Goal: Information Seeking & Learning: Understand process/instructions

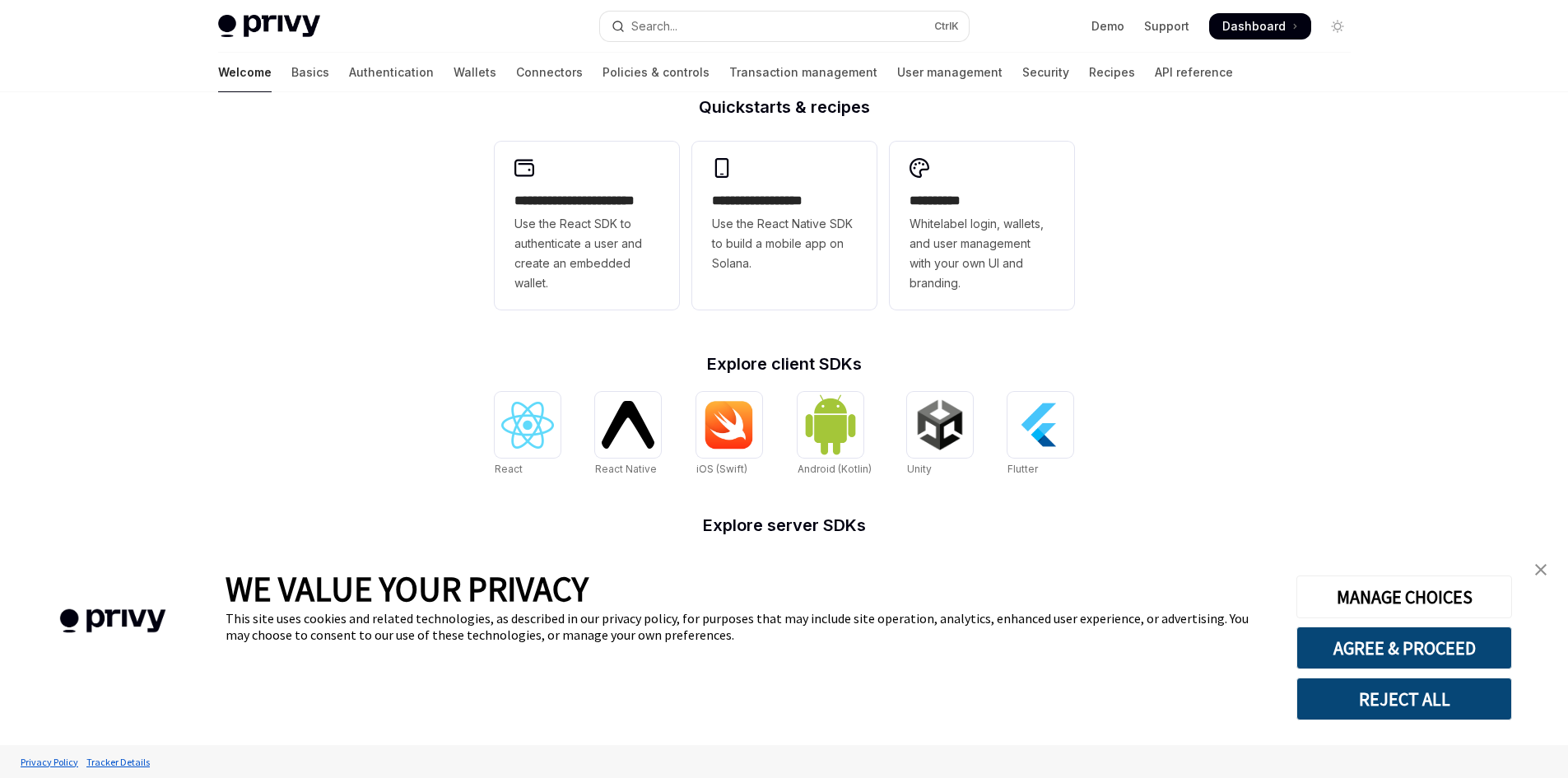
scroll to position [531, 0]
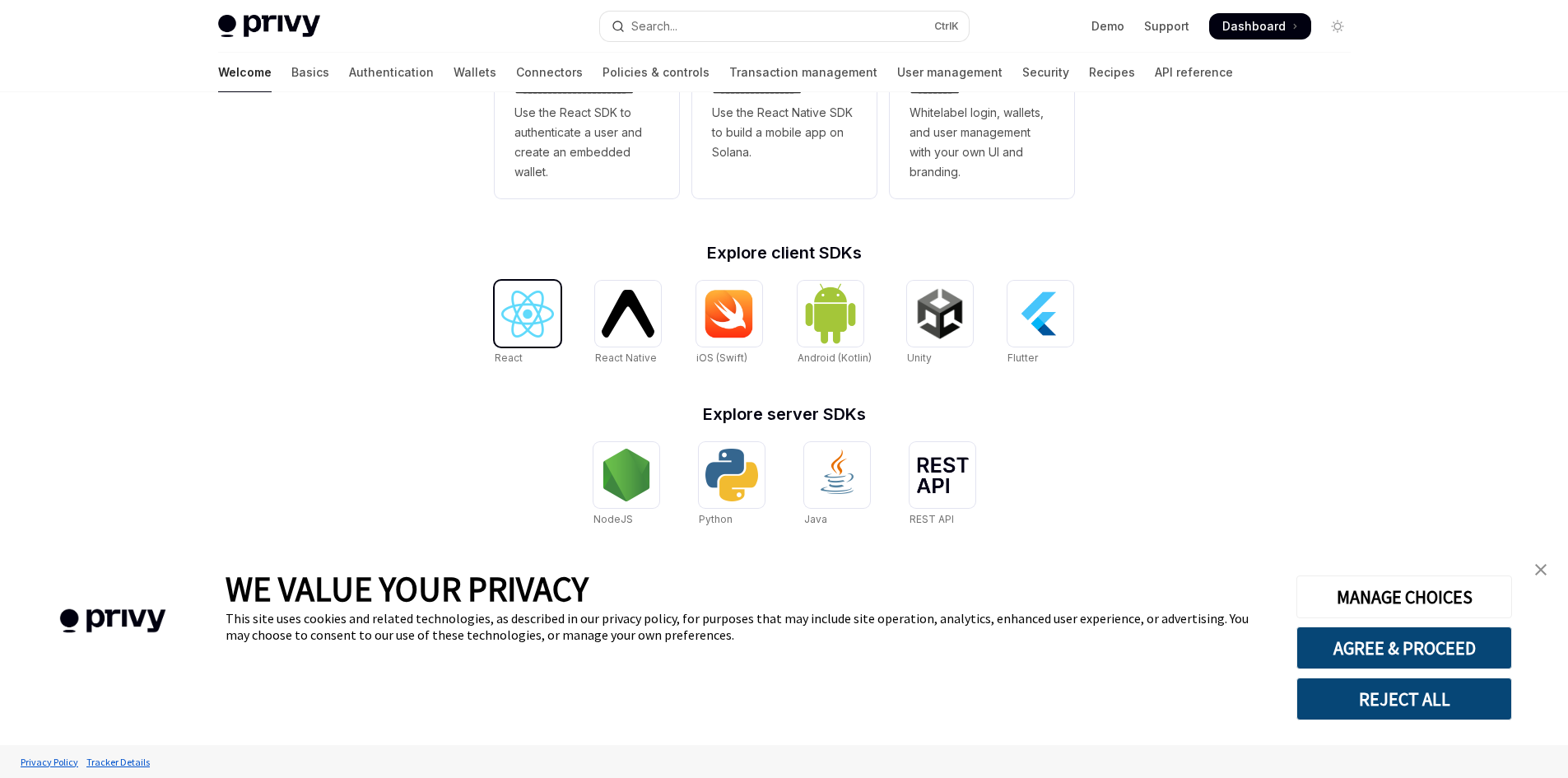
click at [529, 331] on img at bounding box center [527, 314] width 52 height 47
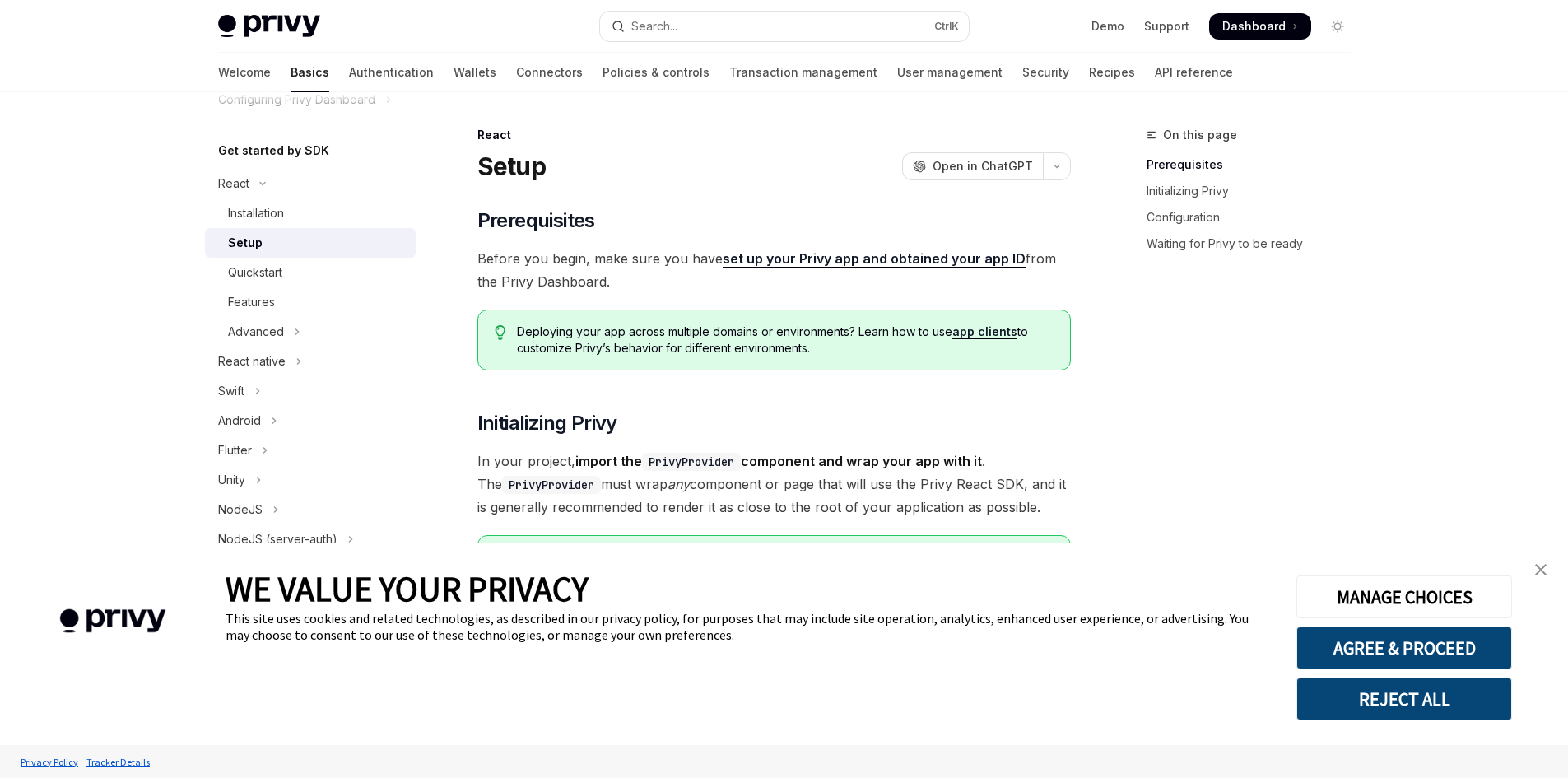
scroll to position [157, 0]
click at [290, 321] on button "Advanced" at bounding box center [310, 325] width 210 height 29
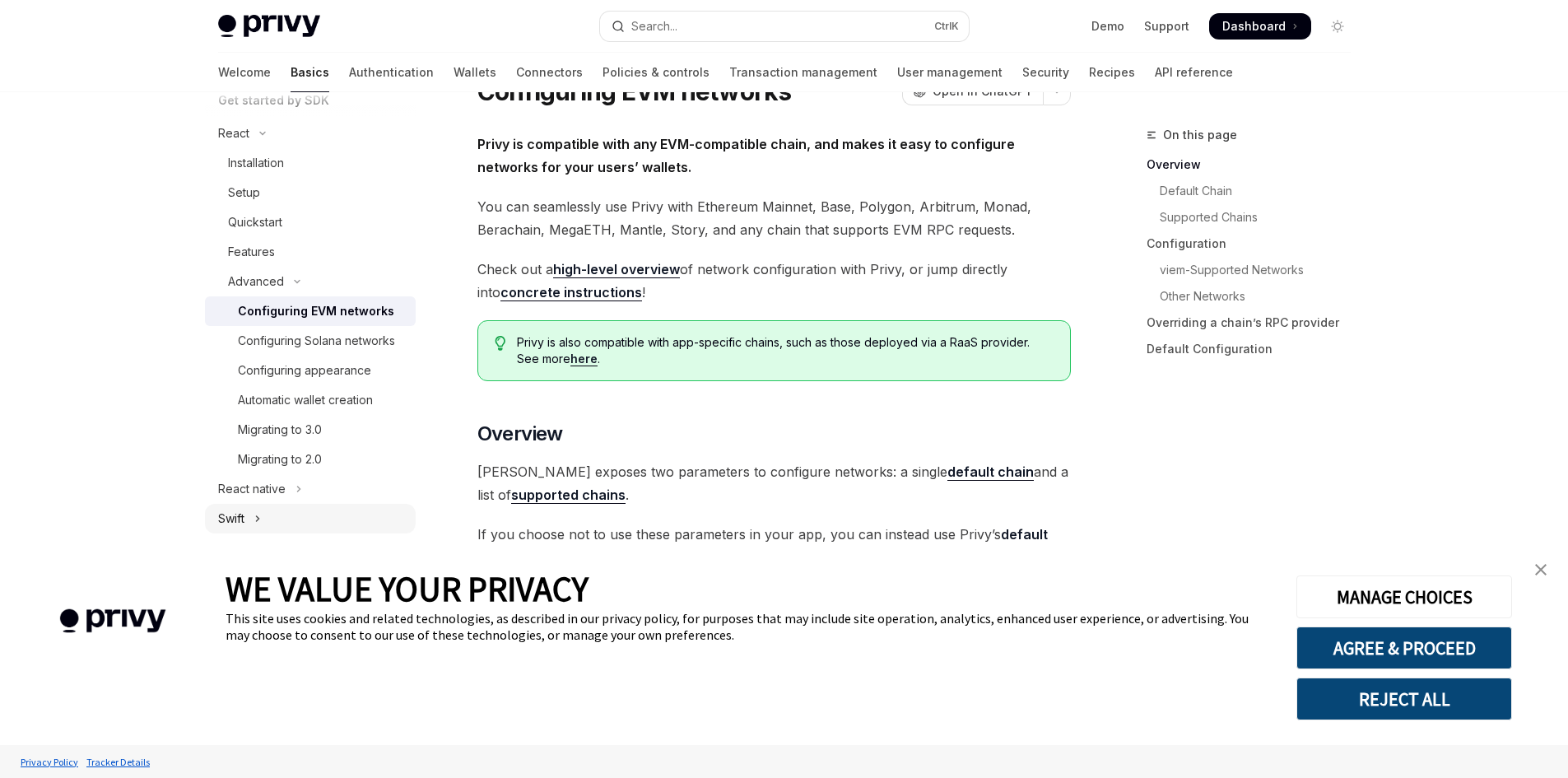
scroll to position [197, 0]
click at [244, 210] on link "Setup" at bounding box center [310, 197] width 210 height 29
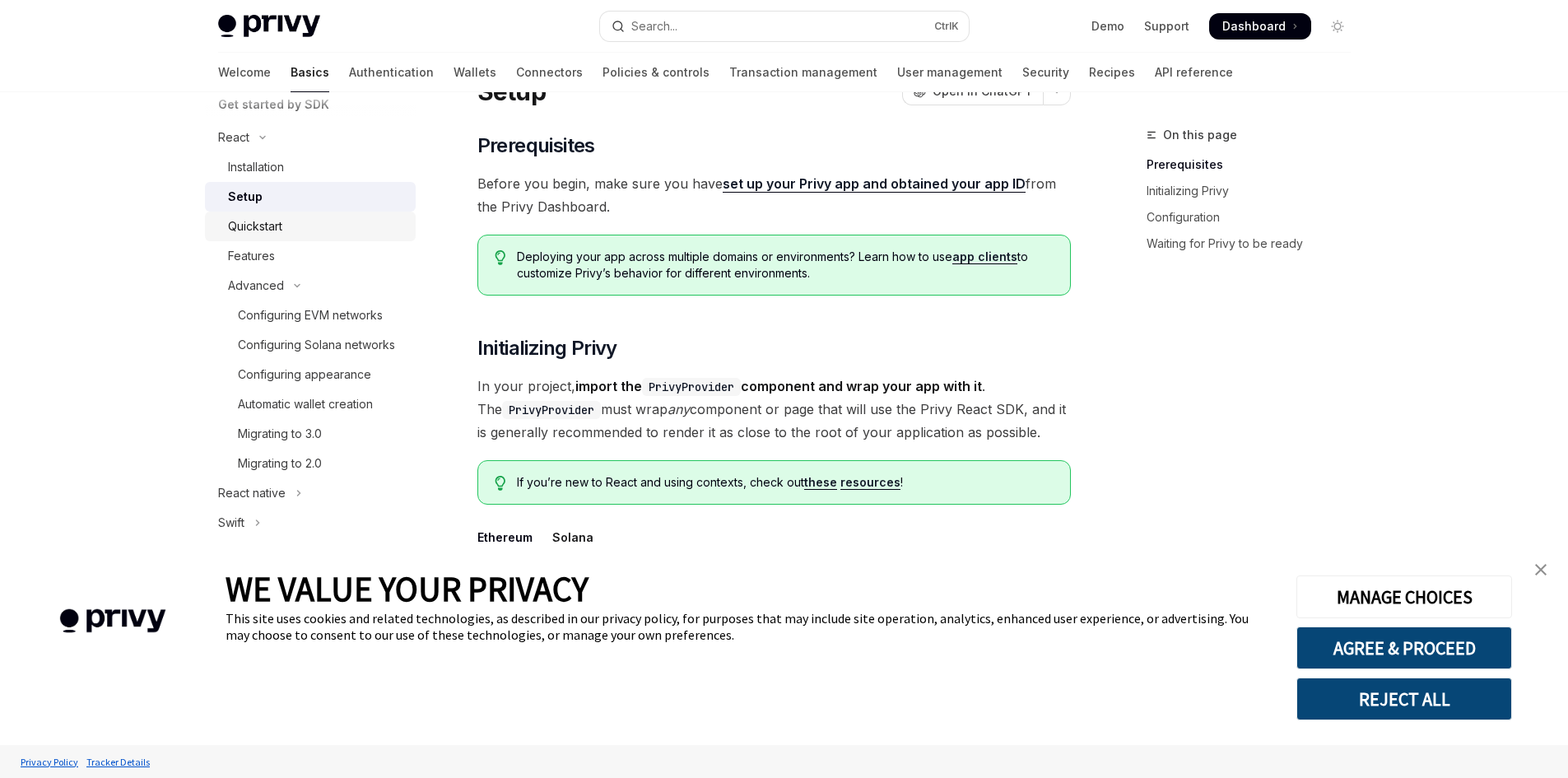
click at [255, 224] on div "Quickstart" at bounding box center [254, 226] width 54 height 20
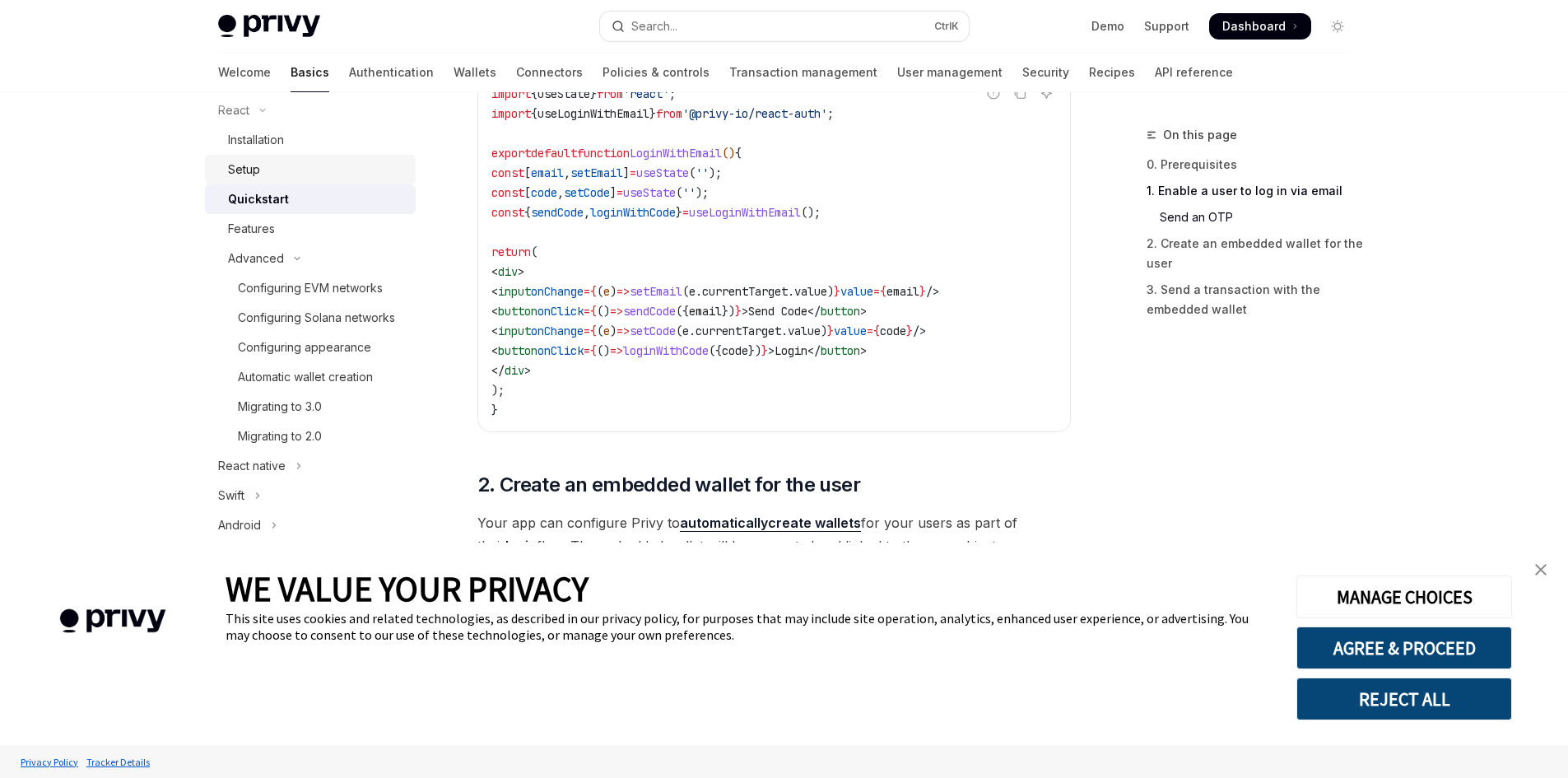
scroll to position [224, 0]
click at [296, 418] on div "Migrating to 3.0" at bounding box center [280, 407] width 84 height 20
type textarea "*"
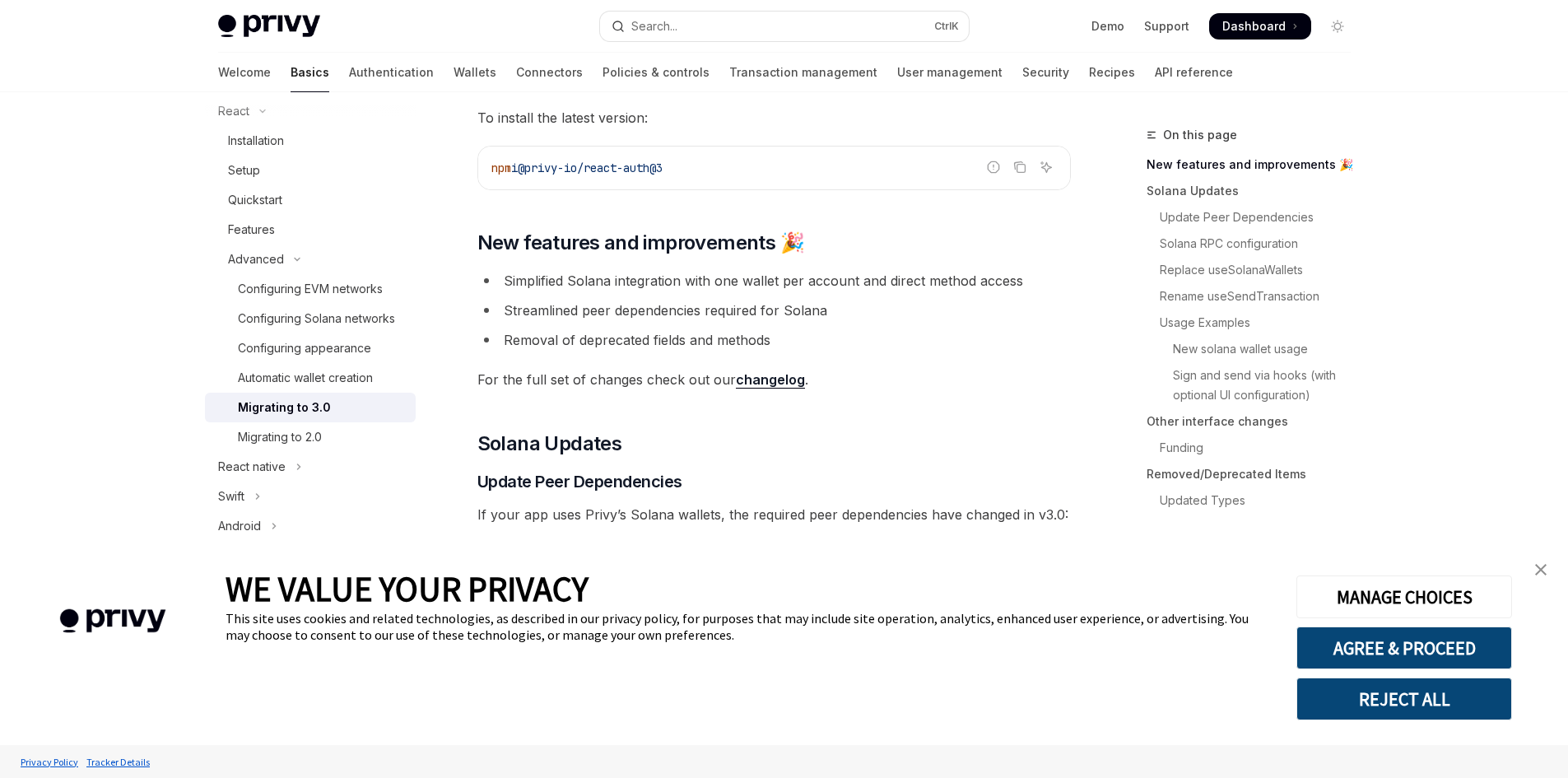
scroll to position [143, 0]
click at [1024, 168] on icon "Copy the contents from the code block" at bounding box center [1019, 165] width 13 height 13
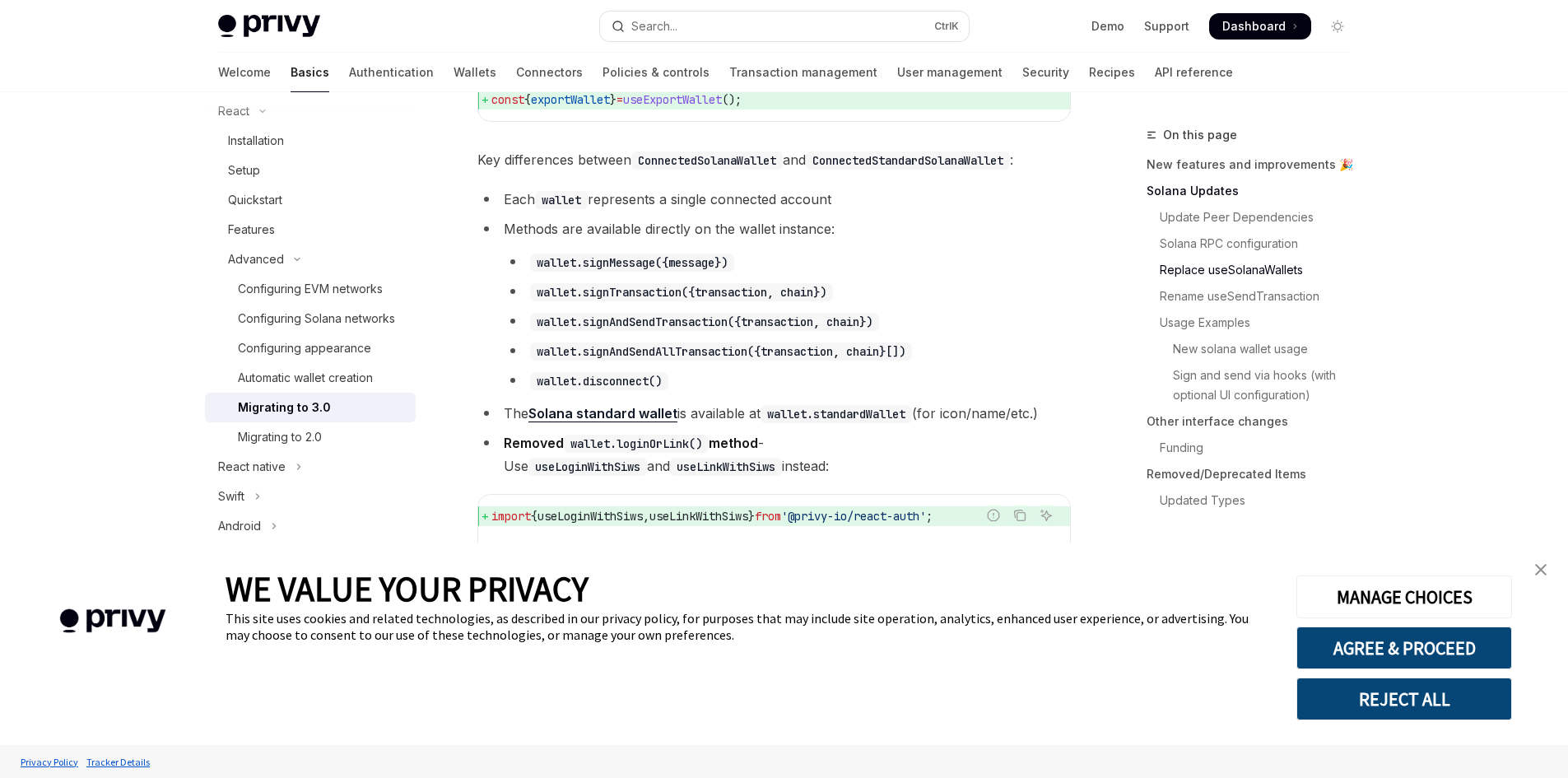
scroll to position [1740, 0]
click at [766, 29] on button "Search... Ctrl K" at bounding box center [784, 26] width 369 height 29
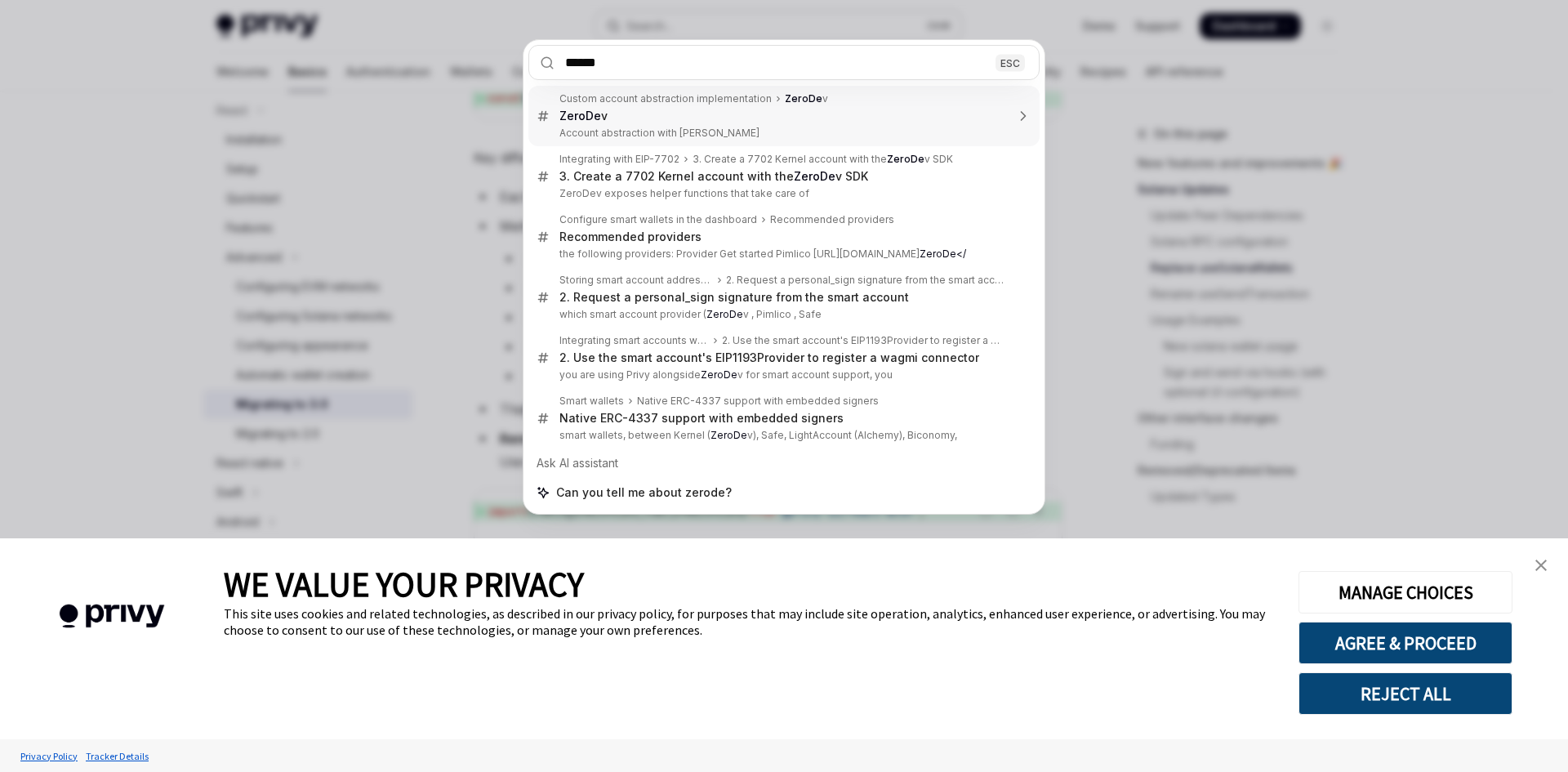
type input "*******"
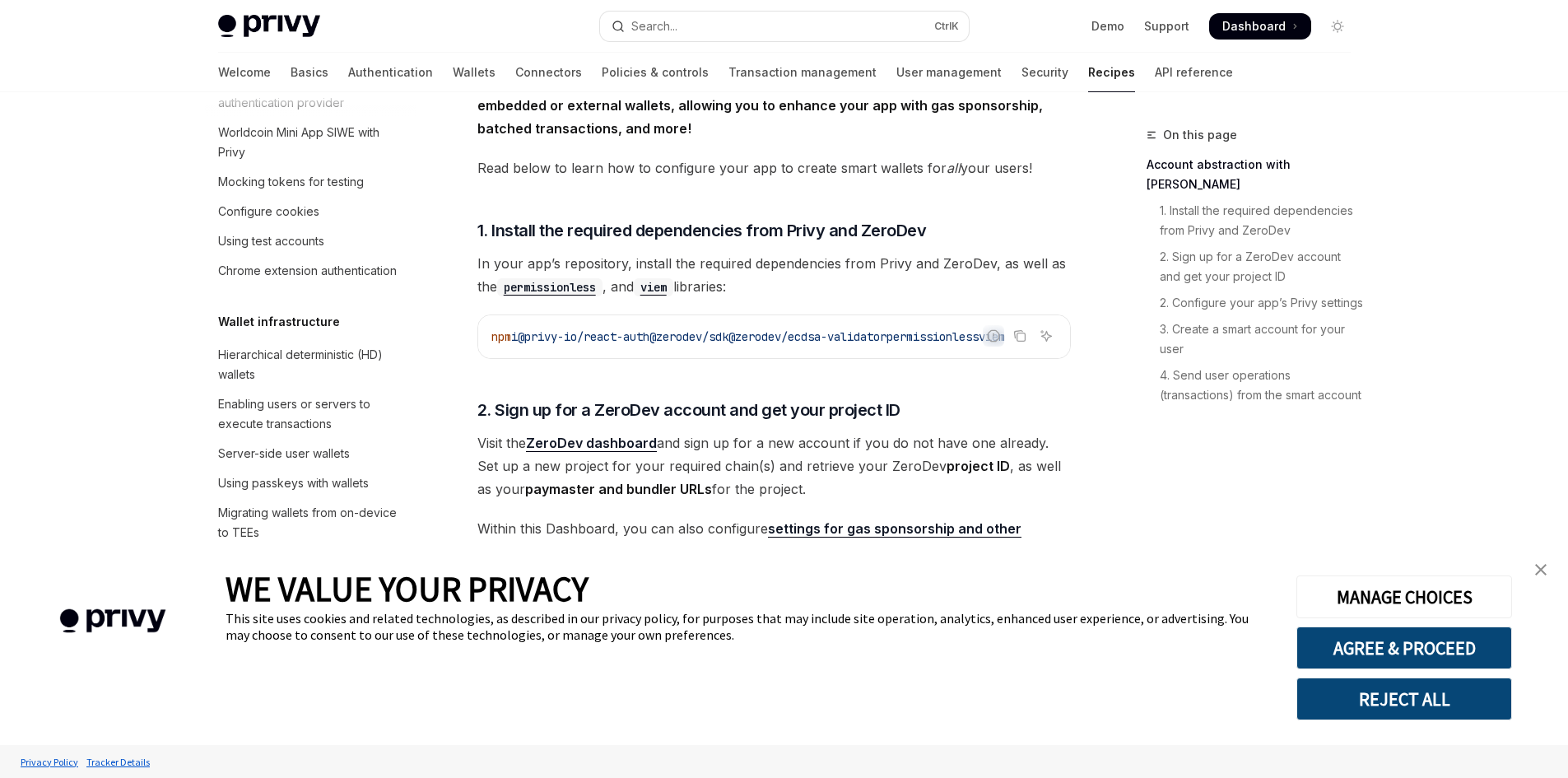
scroll to position [423, 0]
click at [1021, 333] on icon "Copy the contents from the code block" at bounding box center [1018, 336] width 9 height 8
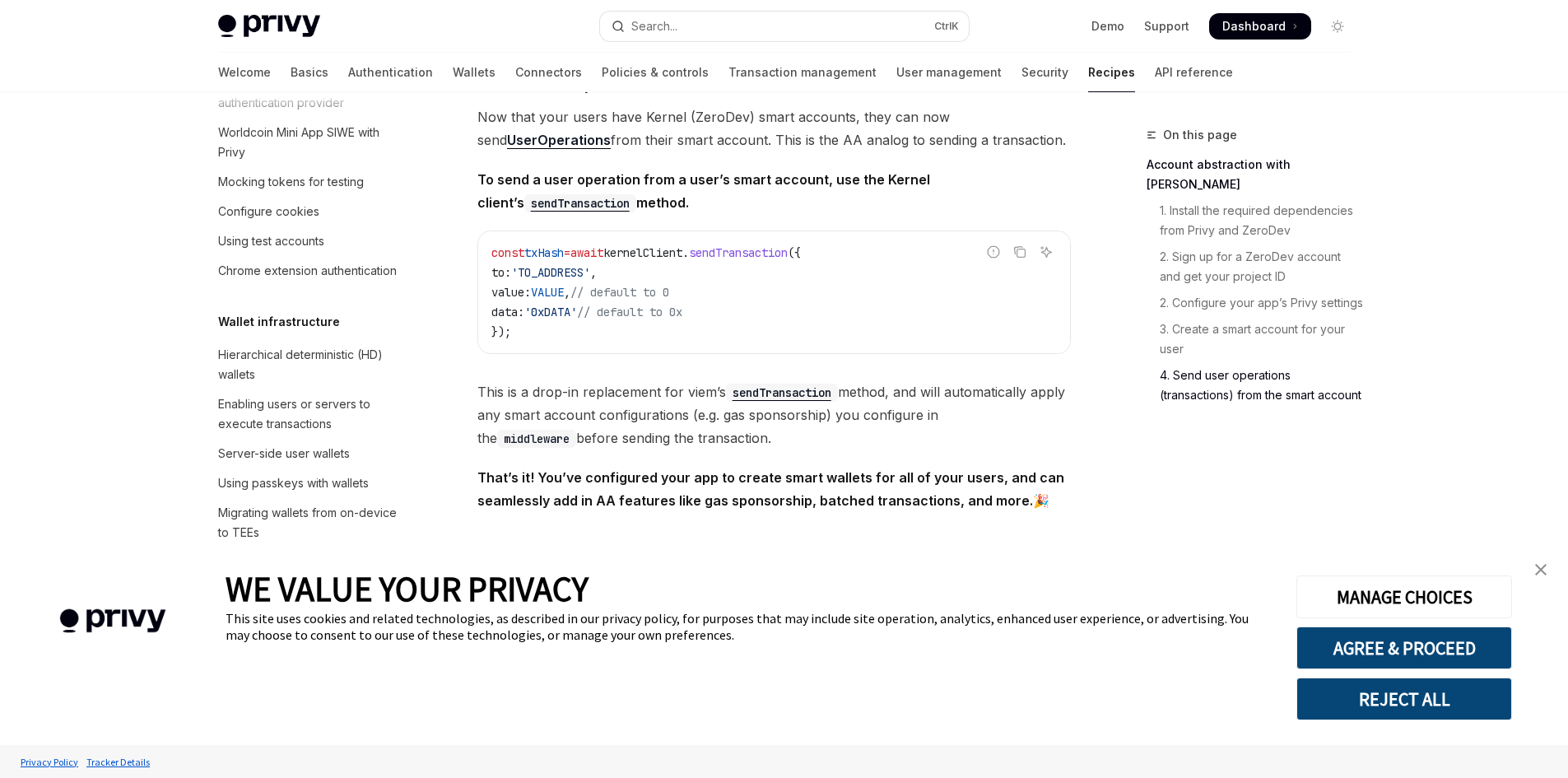
scroll to position [3421, 0]
click at [1540, 572] on img "close banner" at bounding box center [1540, 569] width 11 height 11
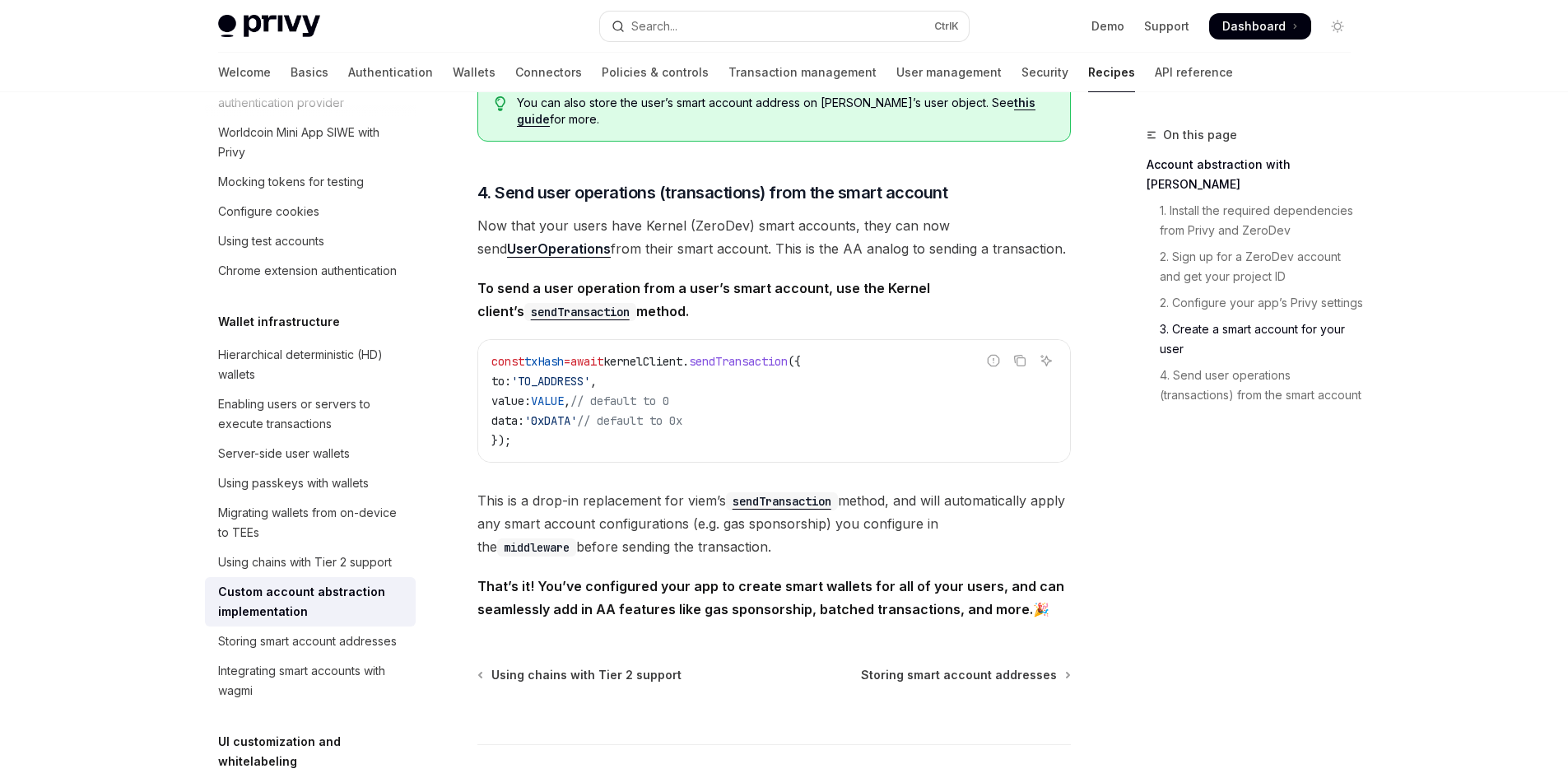
scroll to position [3292, 0]
click at [549, 258] on strong "UserOperations" at bounding box center [558, 249] width 104 height 16
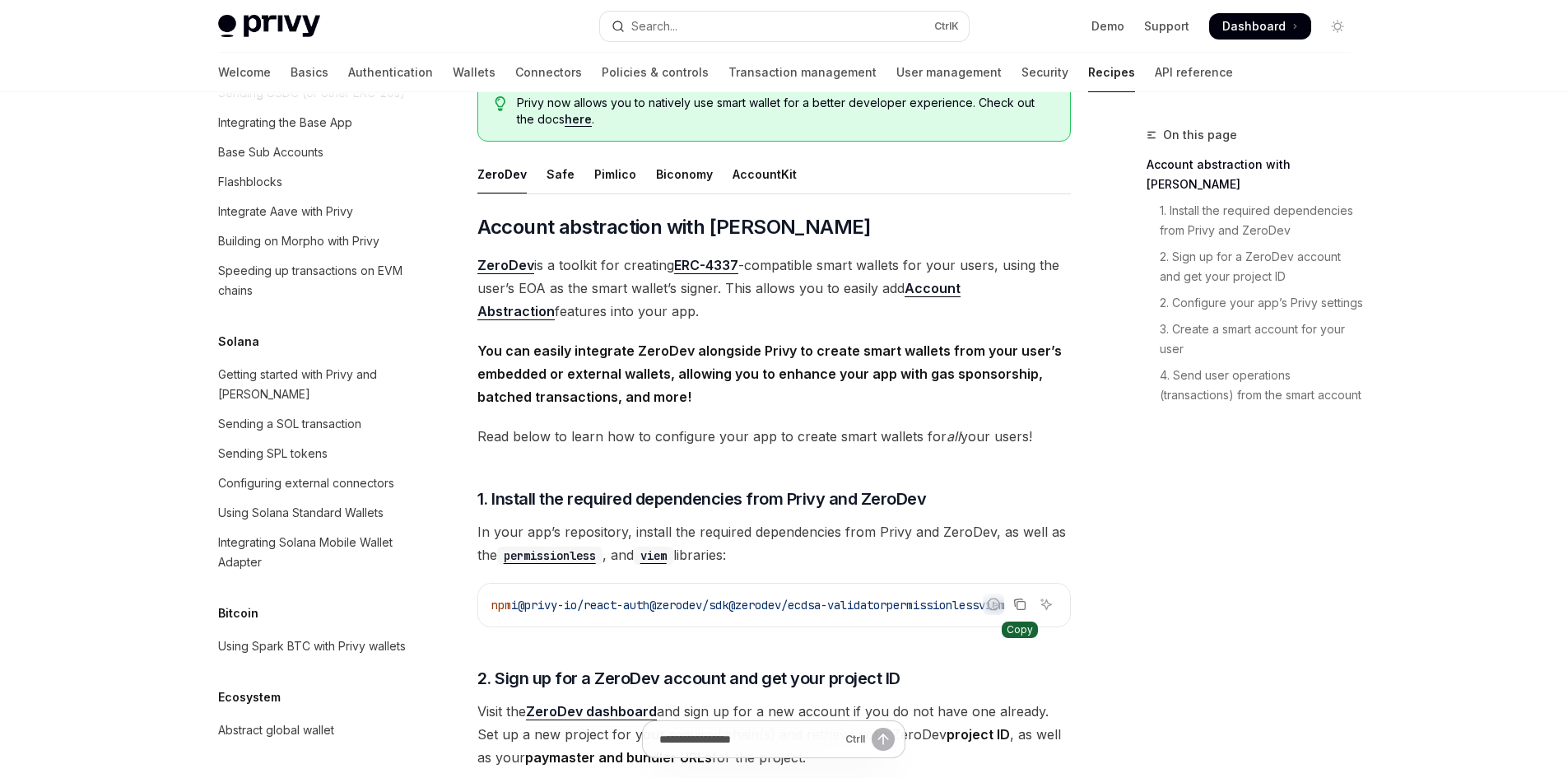
scroll to position [0, 0]
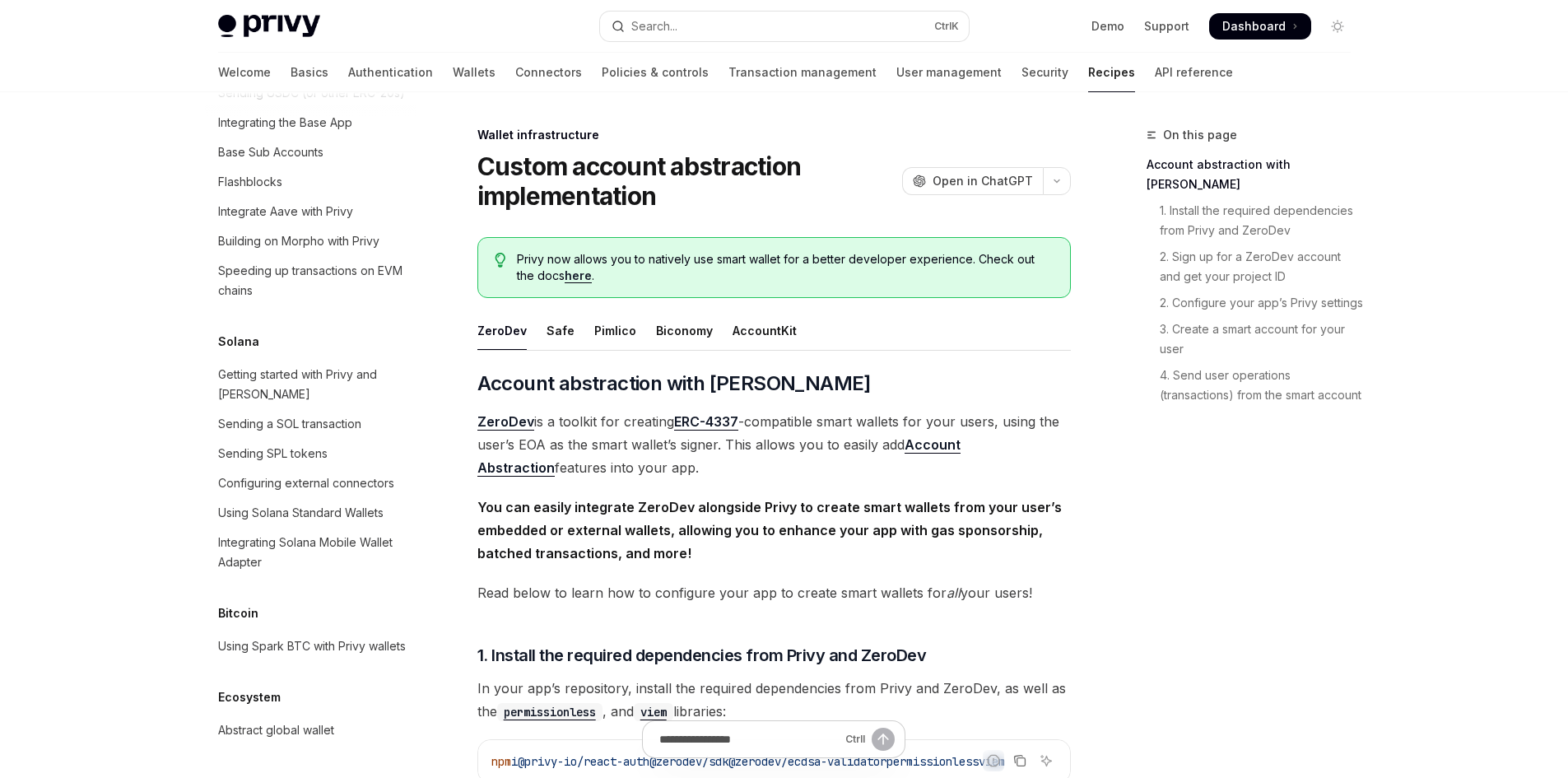
click at [1088, 70] on link "Recipes" at bounding box center [1111, 72] width 47 height 40
type textarea "*"
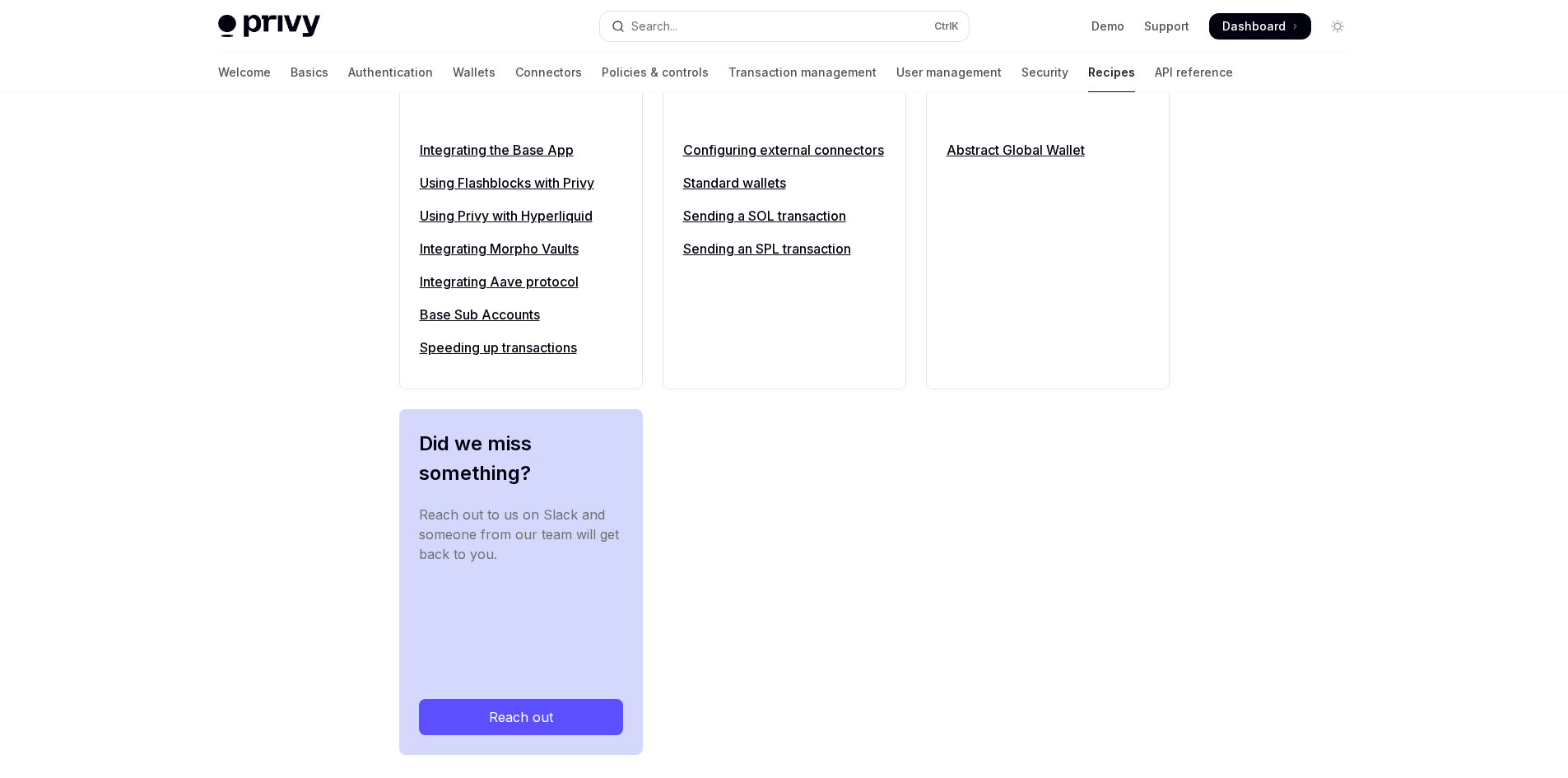
scroll to position [1920, 0]
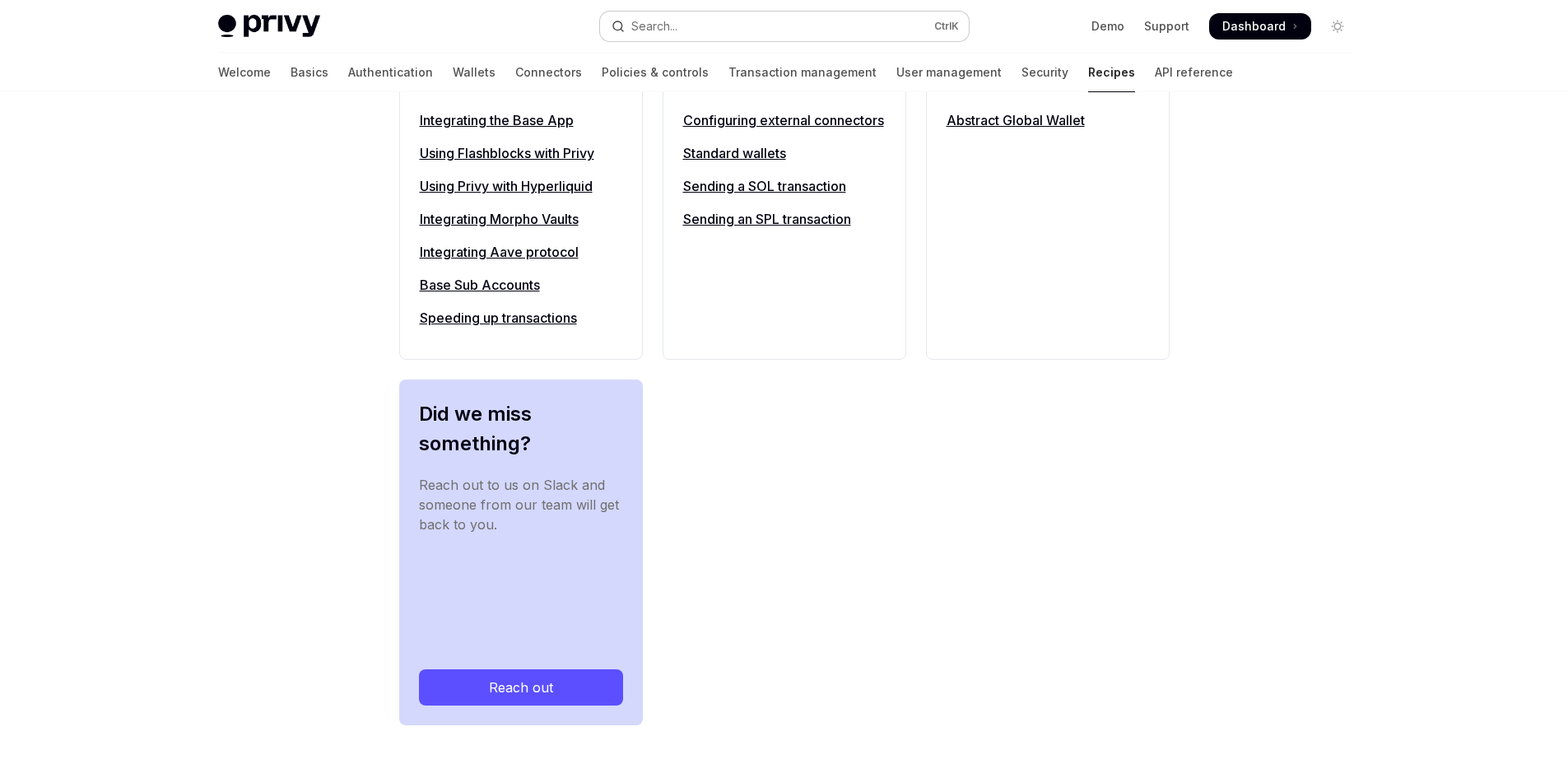
click at [776, 34] on button "Search... Ctrl K" at bounding box center [784, 26] width 369 height 29
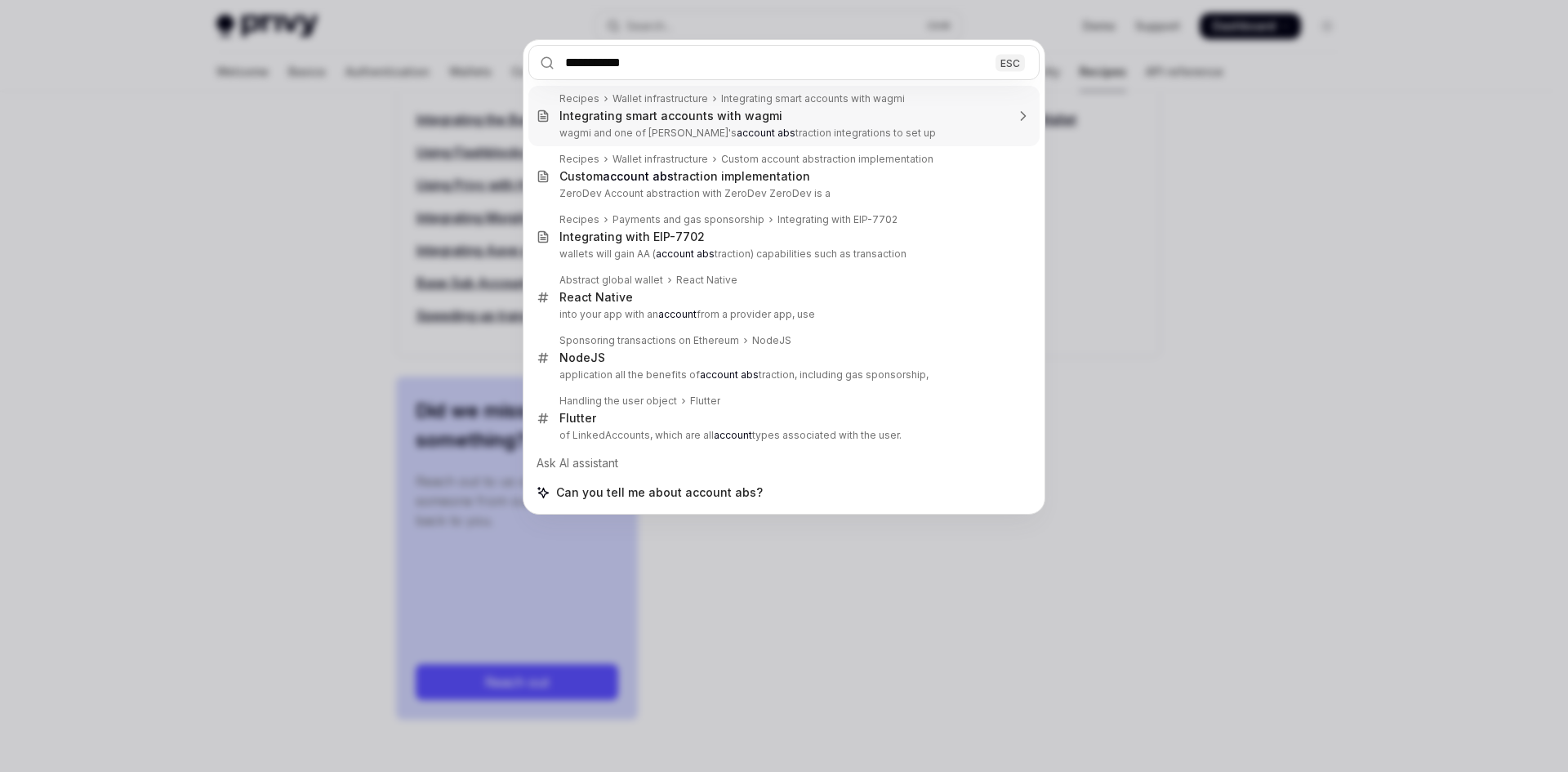
type input "**********"
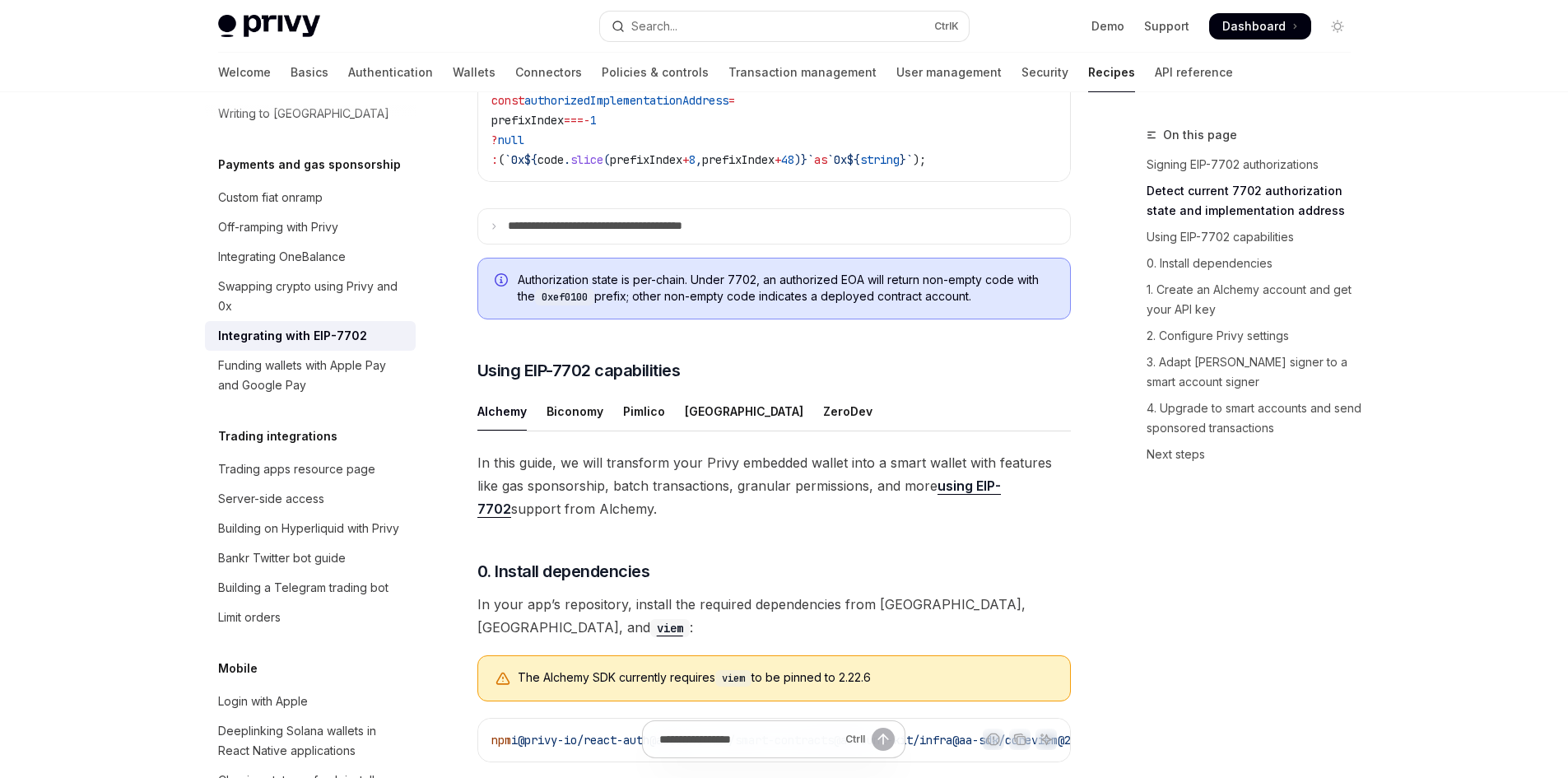
scroll to position [888, 0]
click at [823, 430] on div "ZeroDev" at bounding box center [847, 410] width 49 height 39
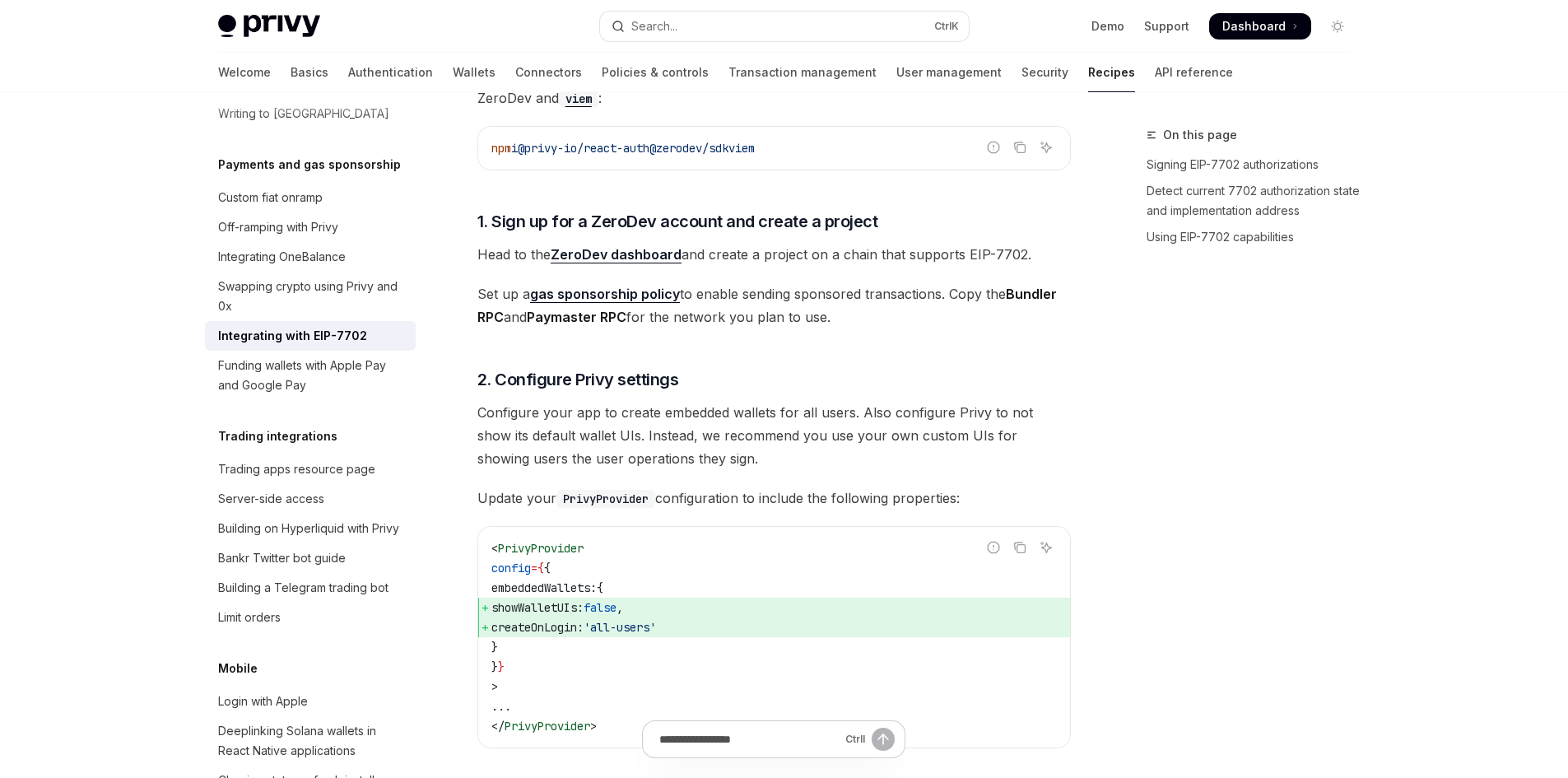
scroll to position [1455, 0]
click at [348, 61] on link "Authentication" at bounding box center [390, 72] width 85 height 40
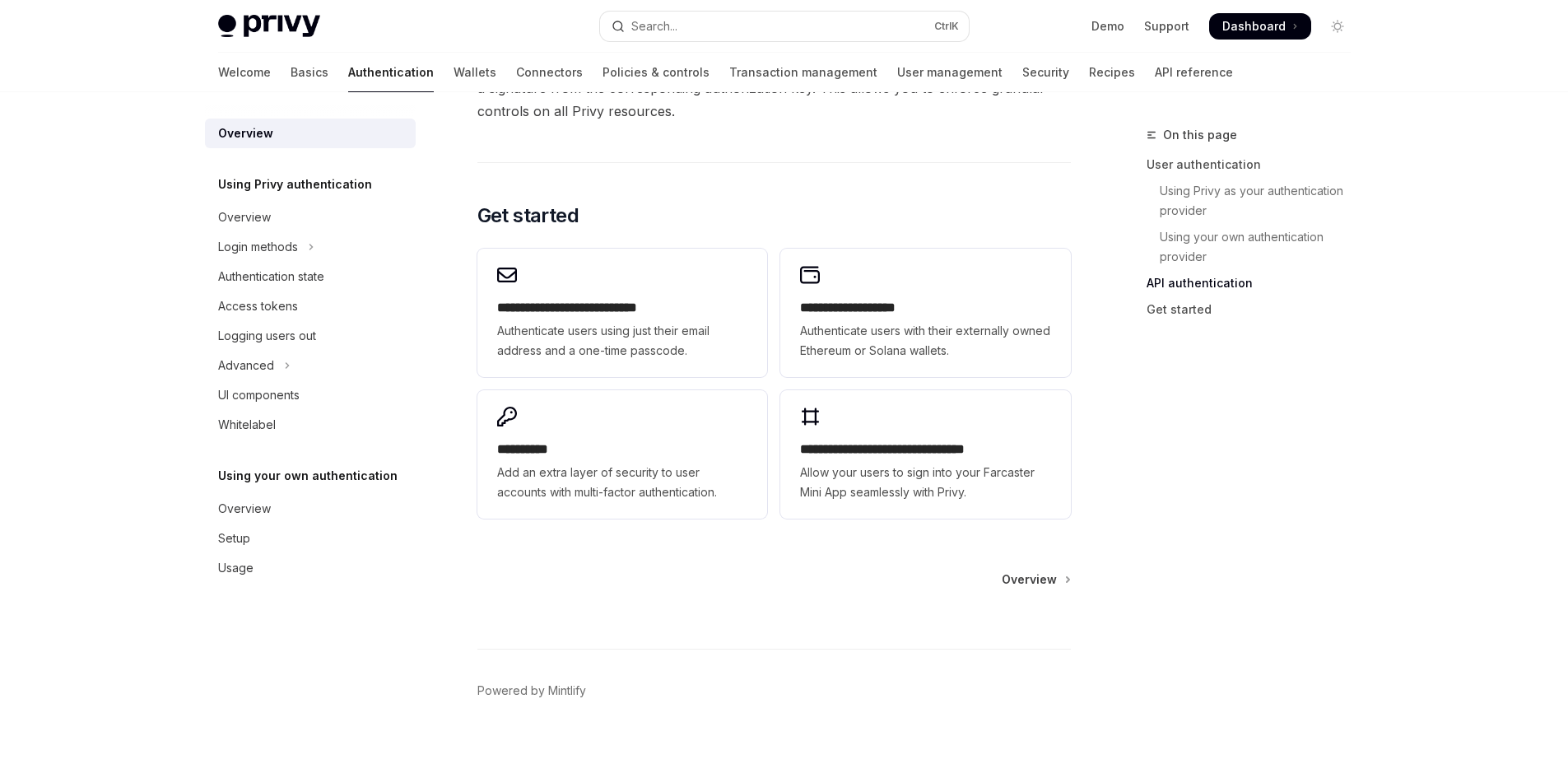
scroll to position [1310, 0]
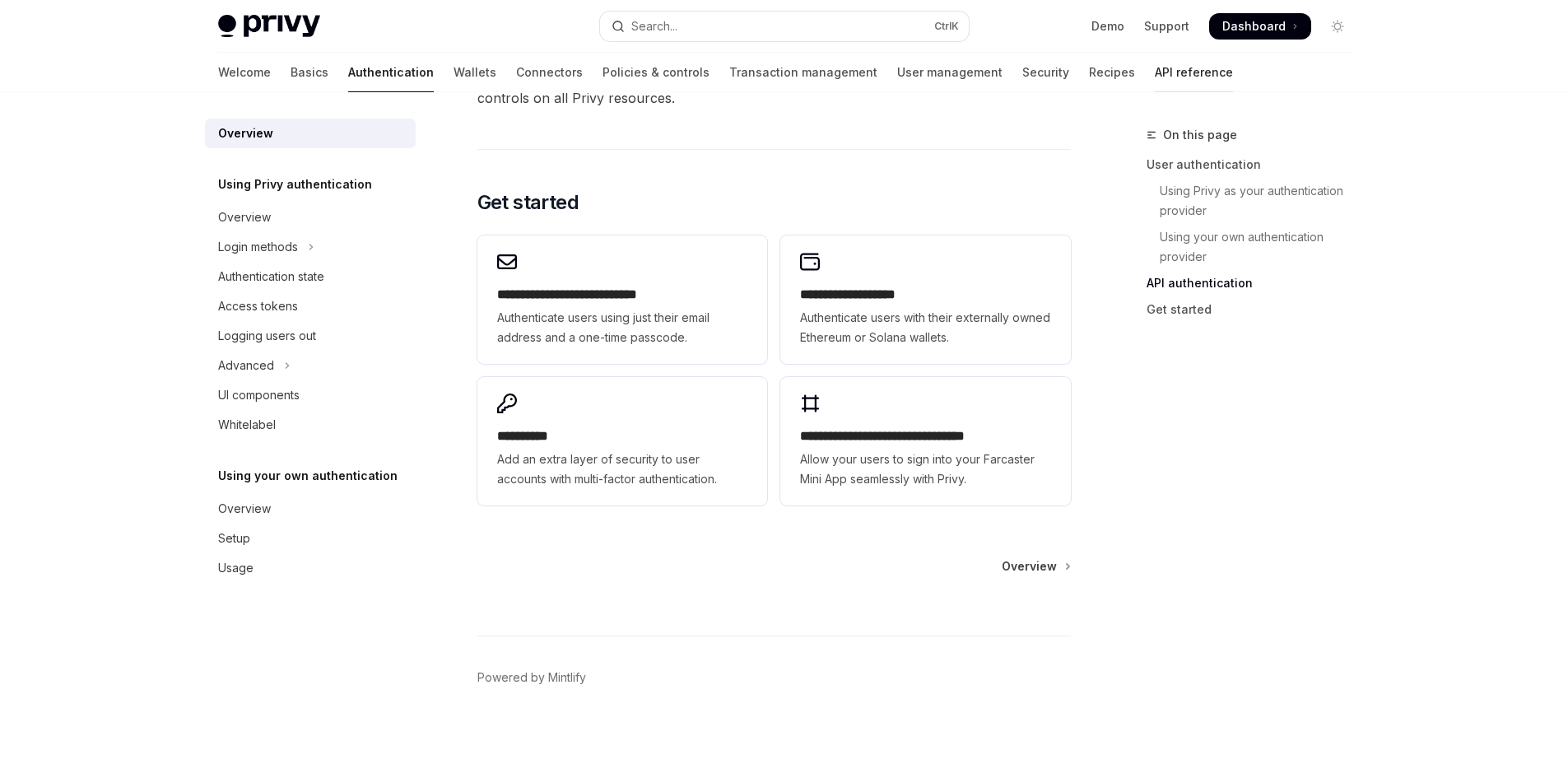
click at [1155, 66] on link "API reference" at bounding box center [1193, 72] width 78 height 40
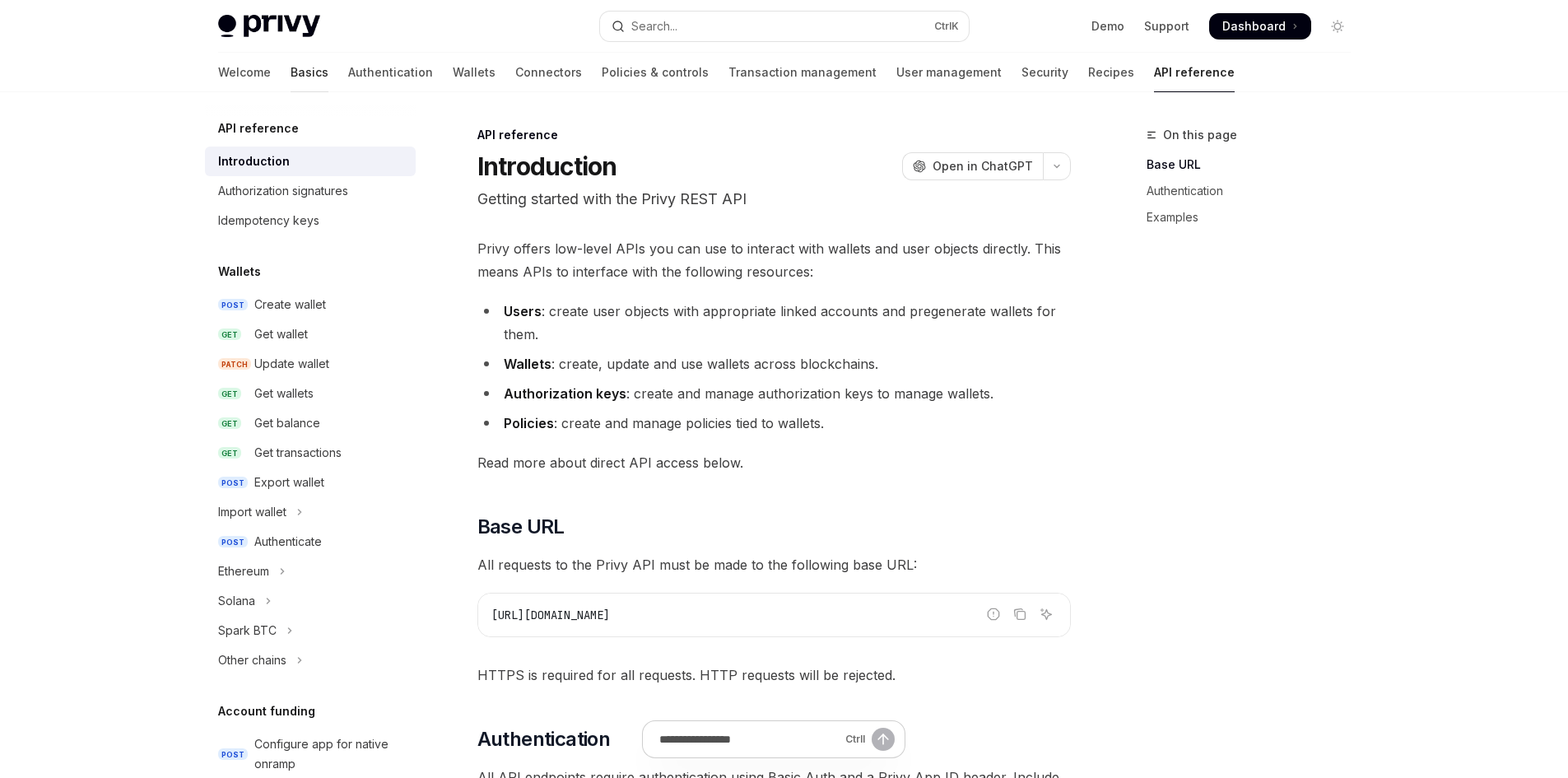
click at [290, 76] on link "Basics" at bounding box center [309, 72] width 38 height 40
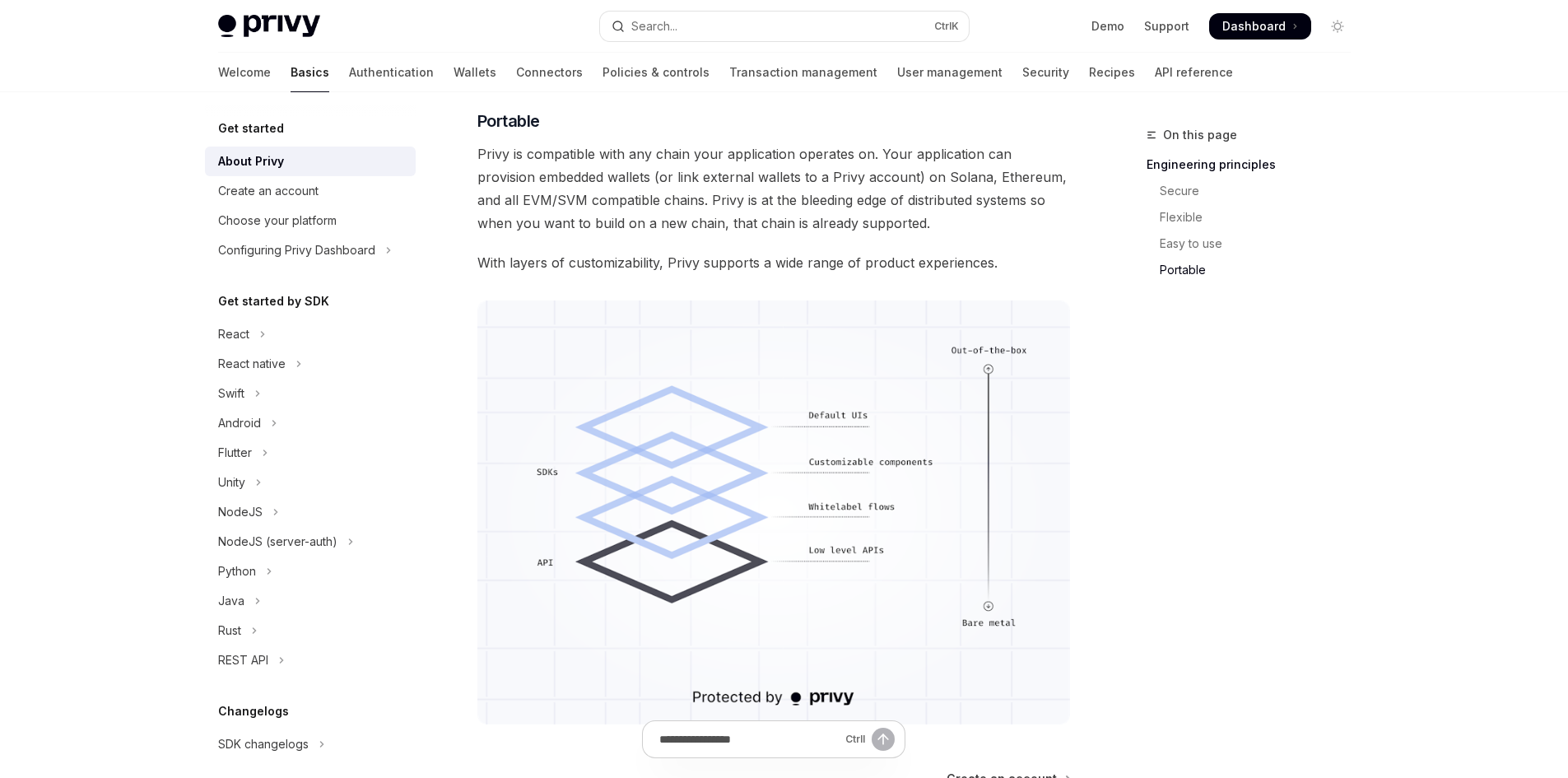
scroll to position [1188, 0]
click at [255, 329] on button "React" at bounding box center [310, 334] width 210 height 29
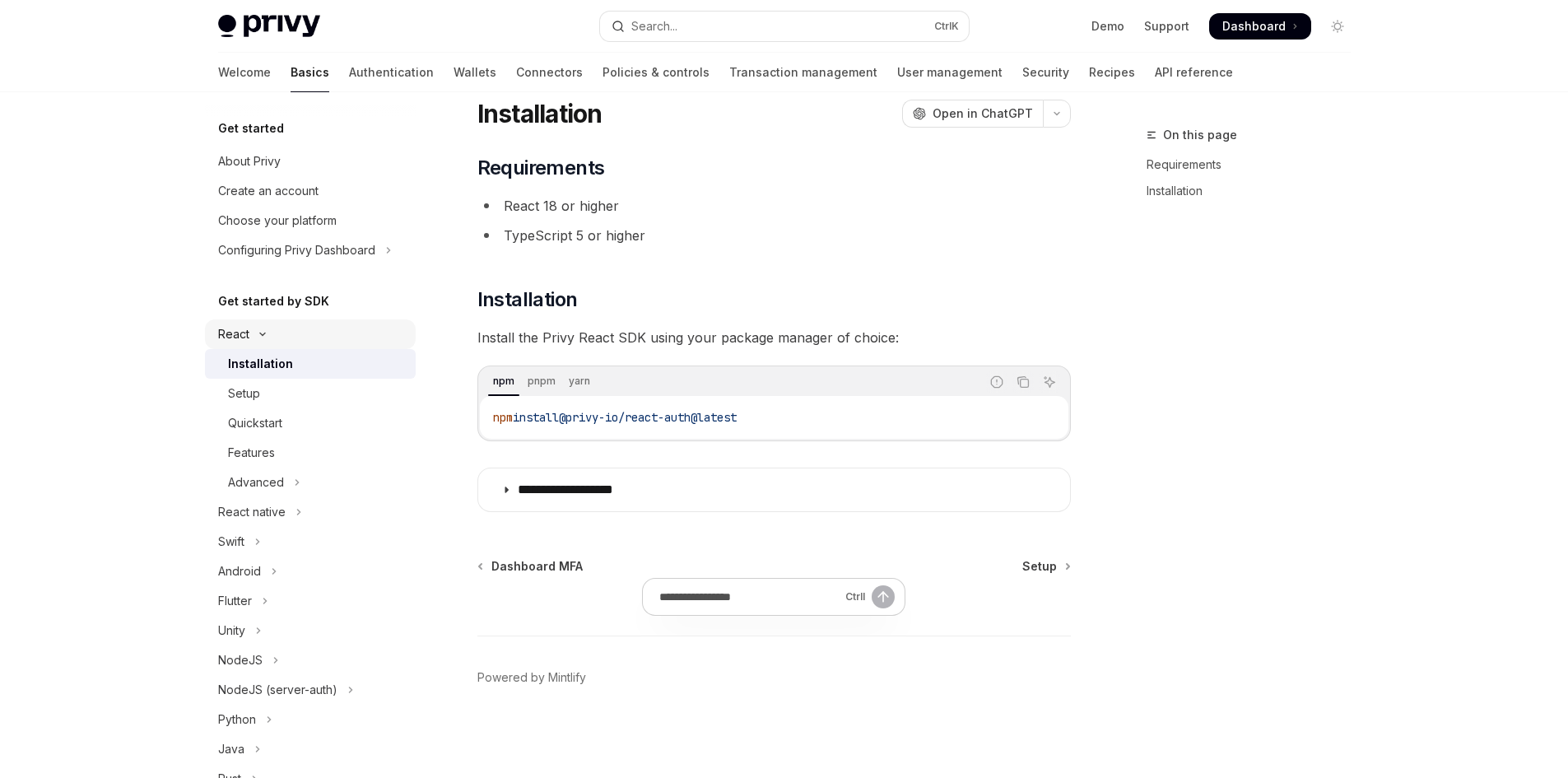
scroll to position [52, 0]
click at [308, 408] on link "Quickstart" at bounding box center [310, 423] width 210 height 29
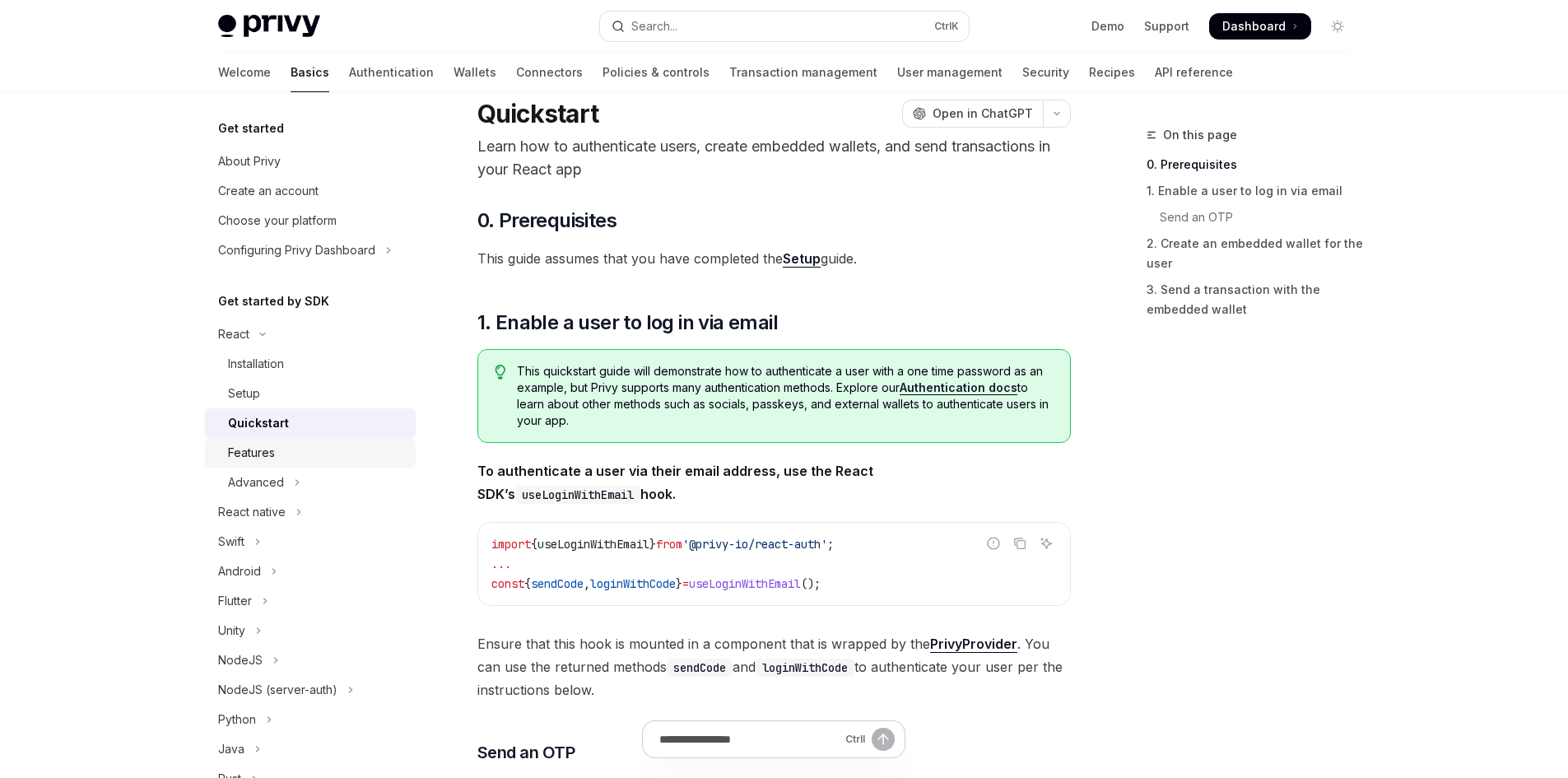
click at [290, 463] on link "Features" at bounding box center [310, 453] width 210 height 29
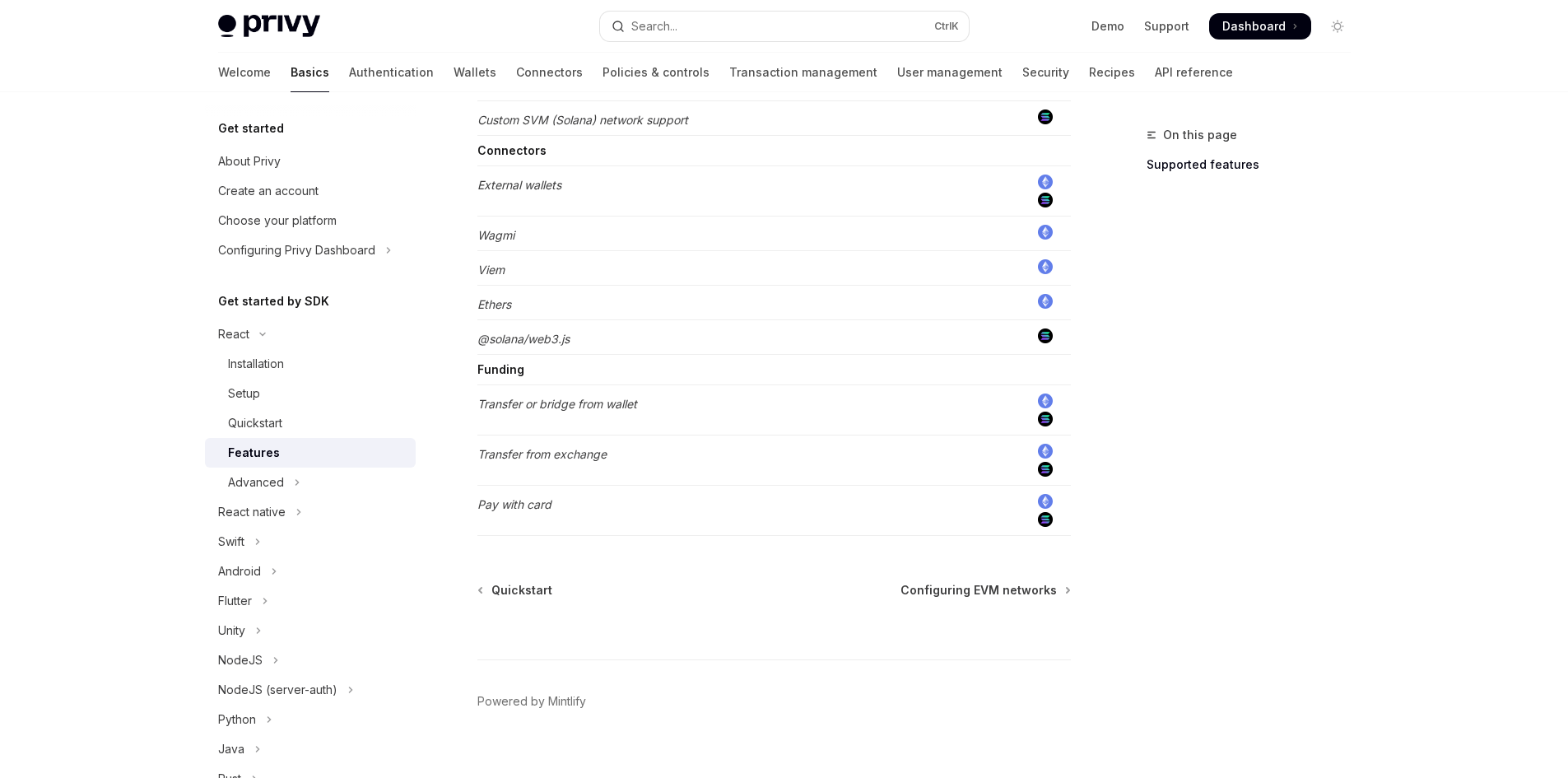
scroll to position [1302, 0]
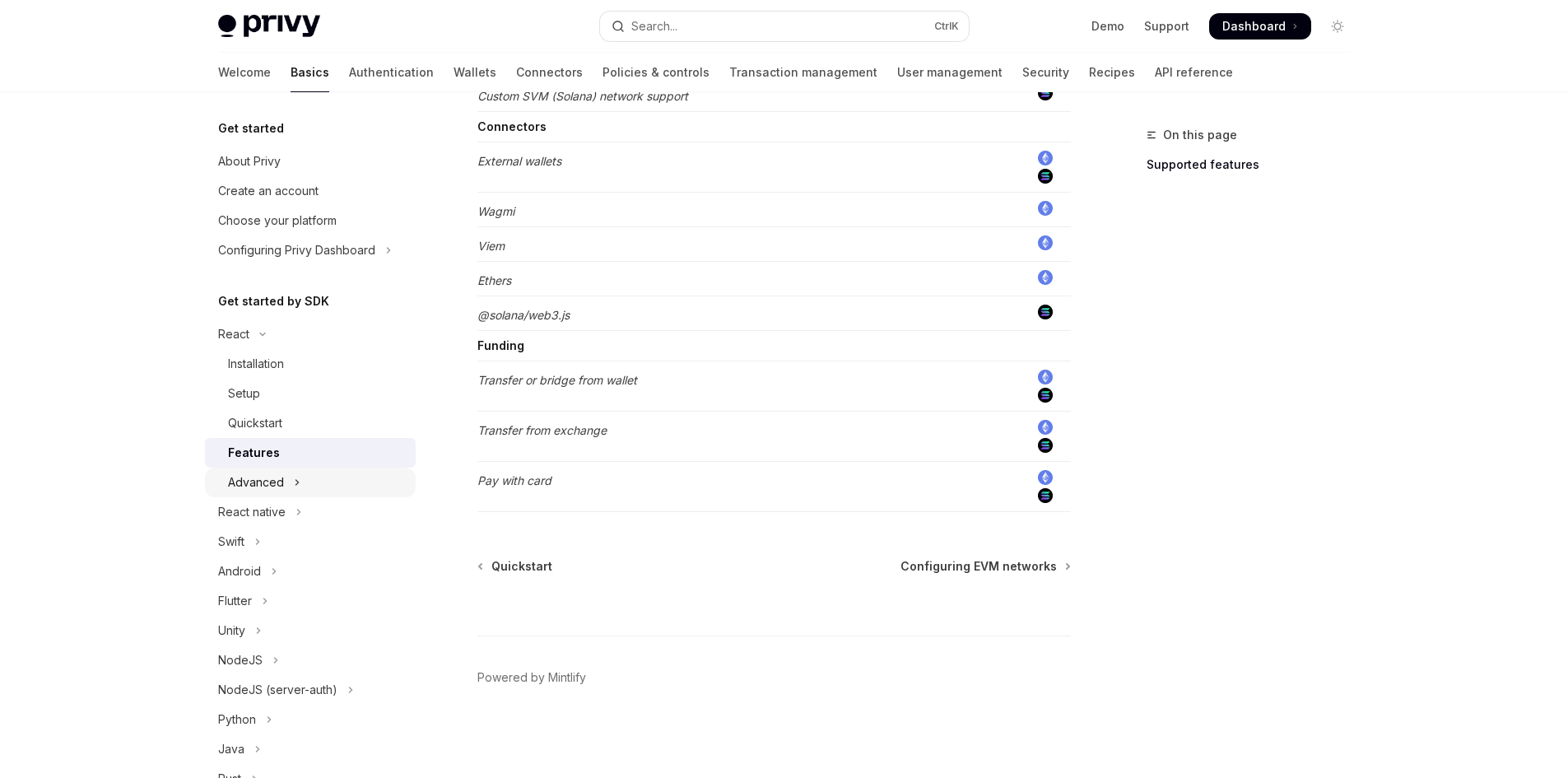
click at [296, 479] on icon "Toggle Advanced section" at bounding box center [297, 482] width 7 height 20
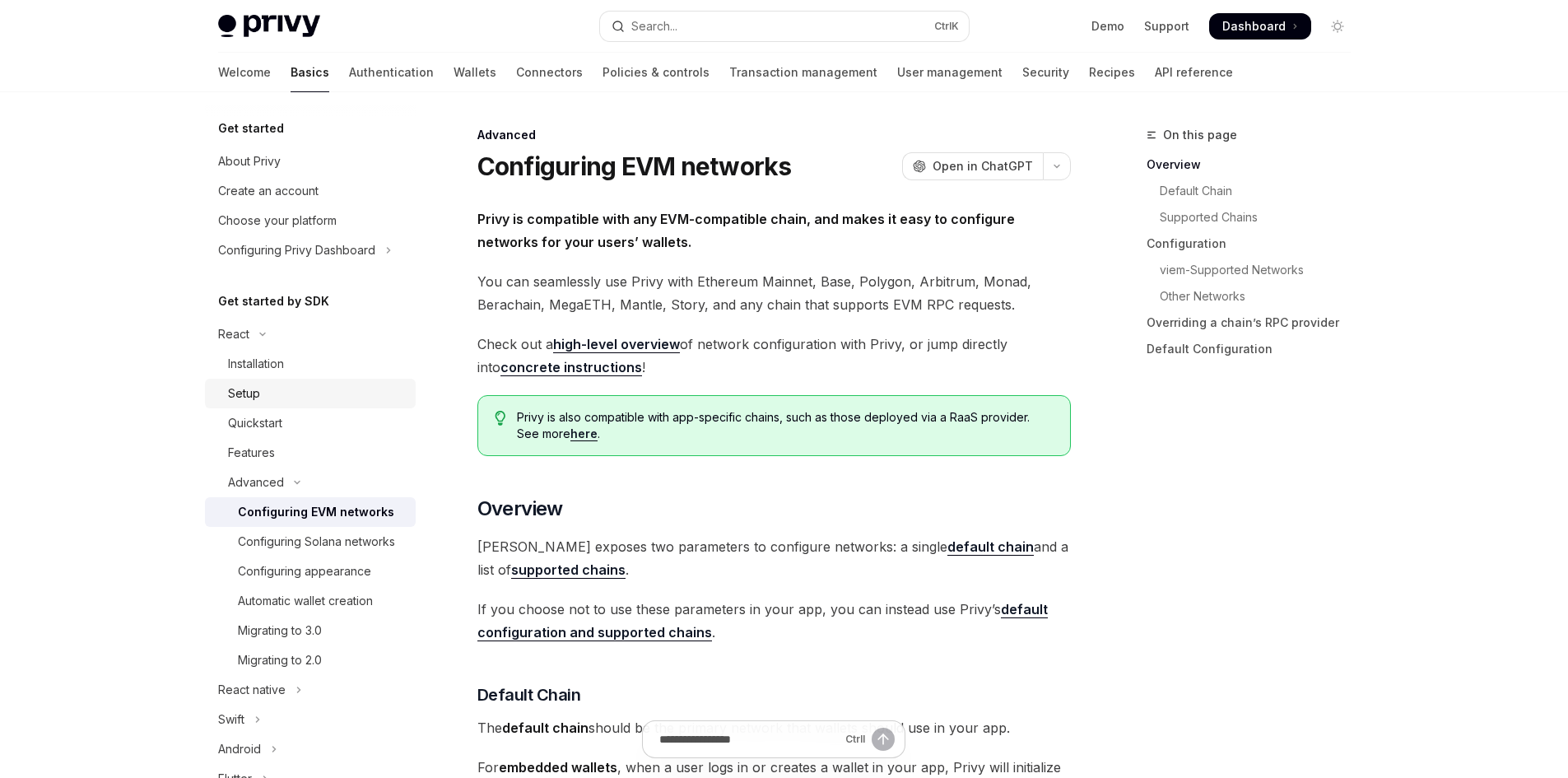
click at [275, 391] on div "Setup" at bounding box center [316, 393] width 178 height 20
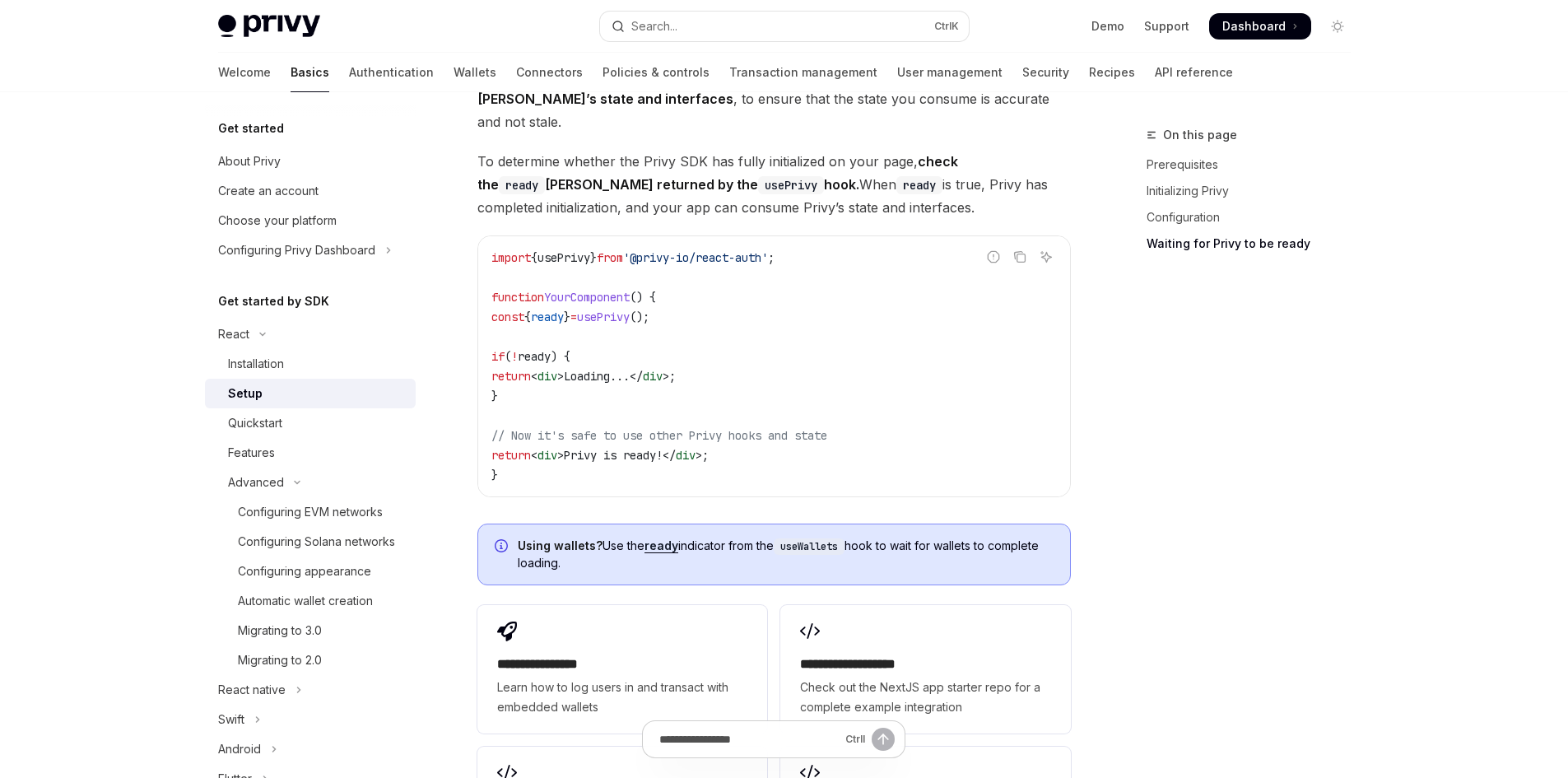
scroll to position [1732, 0]
drag, startPoint x: 825, startPoint y: 234, endPoint x: 478, endPoint y: 241, distance: 347.1
click at [479, 241] on div "import { usePrivy } from '@privy-io/react-auth' ; function YourComponent () { c…" at bounding box center [774, 364] width 592 height 260
copy span "import { usePrivy } from '@privy-io/react-auth' ;"
click at [780, 28] on button "Search... Ctrl K" at bounding box center [784, 26] width 369 height 29
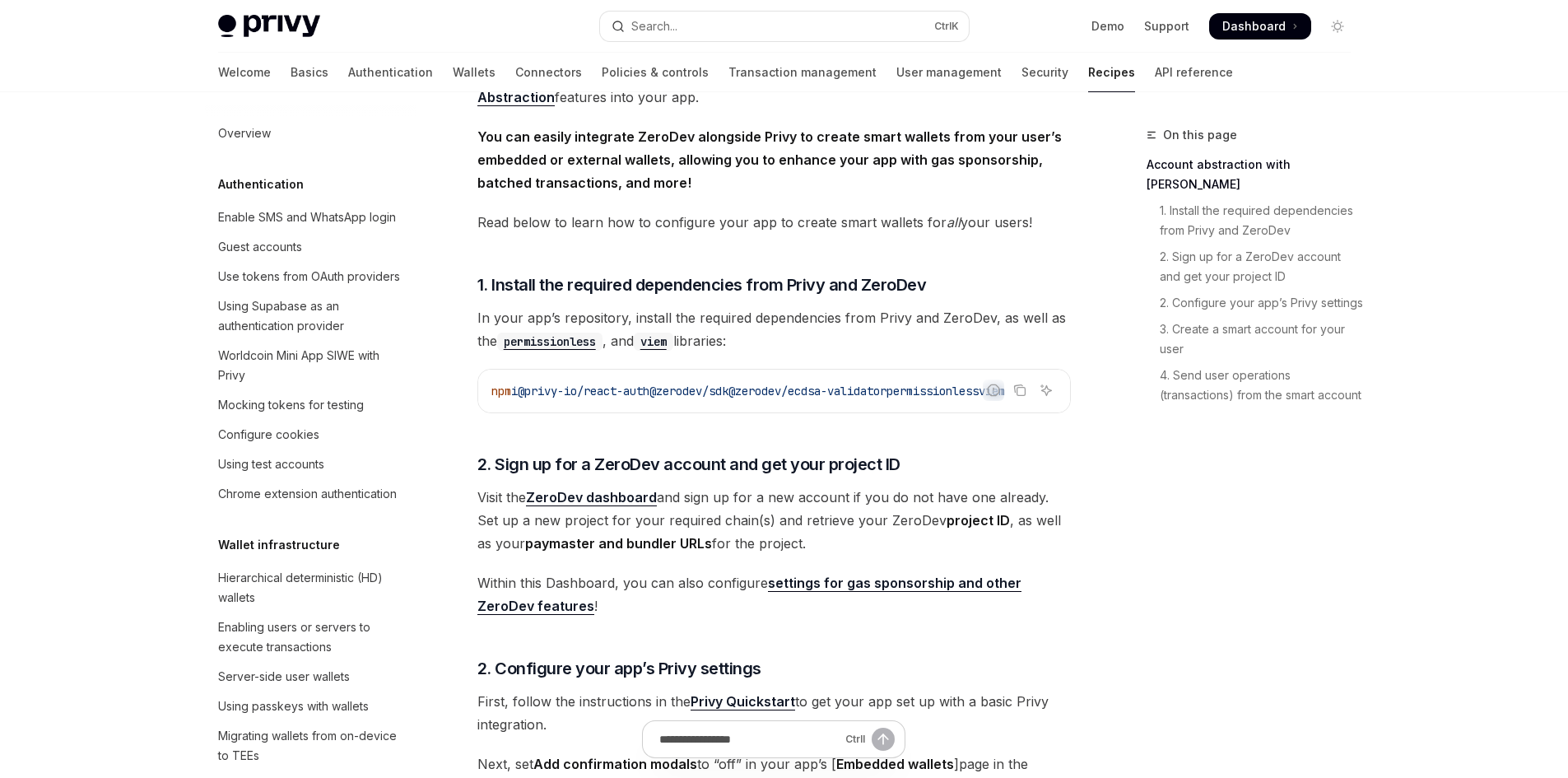
scroll to position [469, 0]
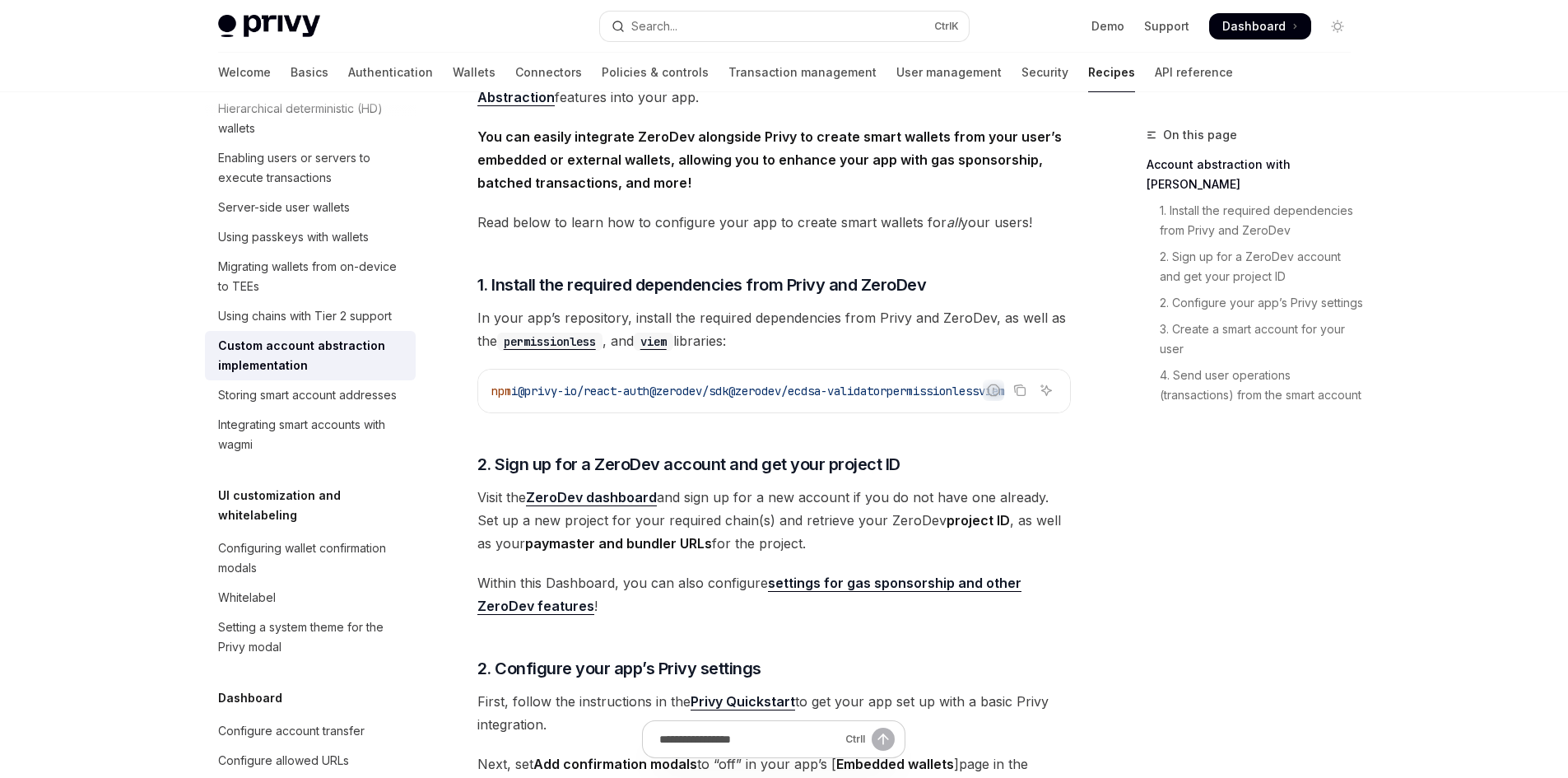
type textarea "*"
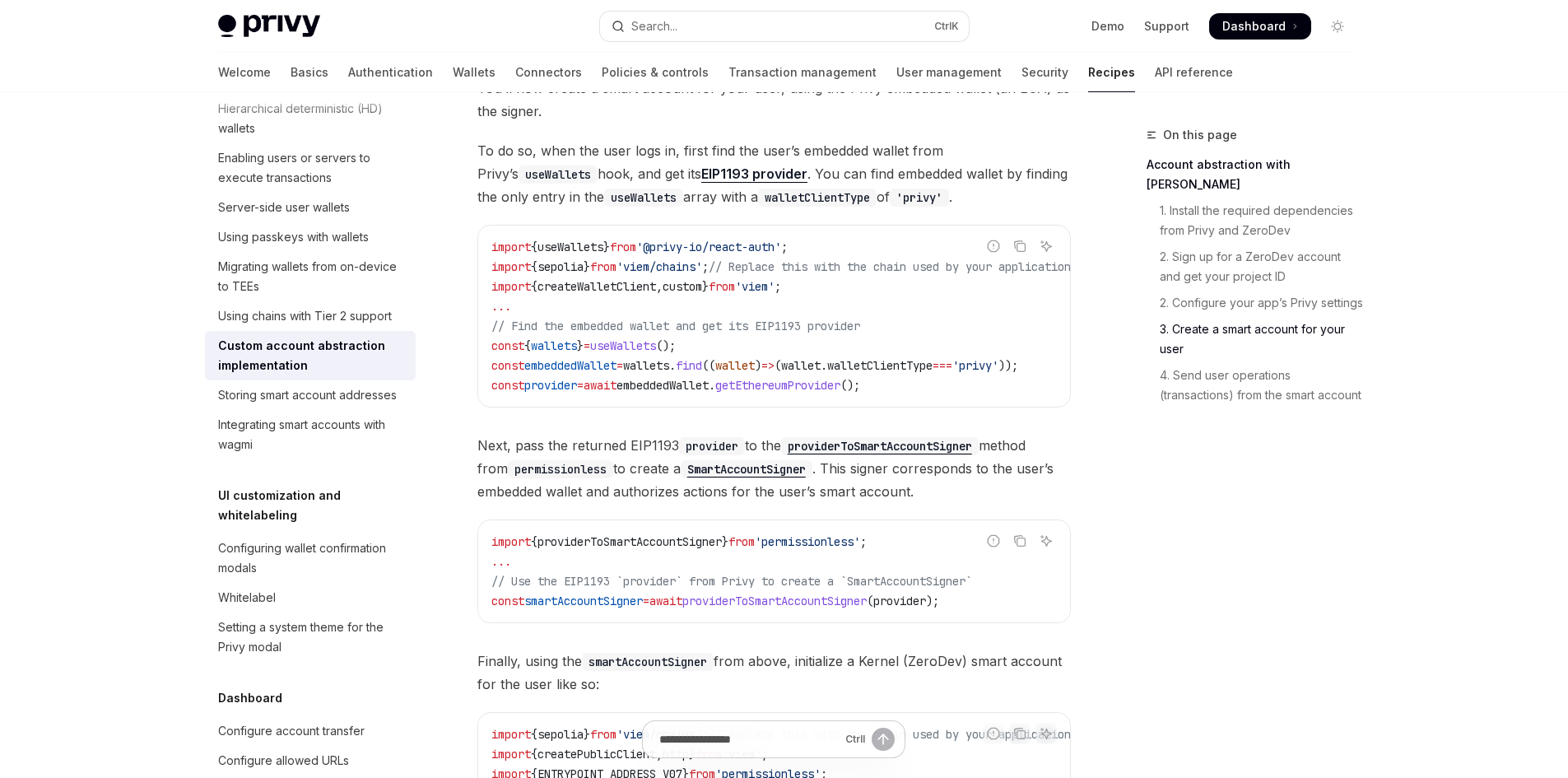
scroll to position [1617, 0]
drag, startPoint x: 836, startPoint y: 252, endPoint x: 554, endPoint y: 253, distance: 282.0
click at [554, 253] on code "import { useWallets } from '@privy-io/react-auth' ; import { sepolia } from 'vi…" at bounding box center [801, 317] width 619 height 158
click at [745, 333] on span "// Find the embedded wallet and get its EIP1193 provider" at bounding box center [675, 327] width 369 height 15
click at [722, 357] on code "import { useWallets } from '@privy-io/react-auth' ; import { sepolia } from 'vi…" at bounding box center [801, 317] width 619 height 158
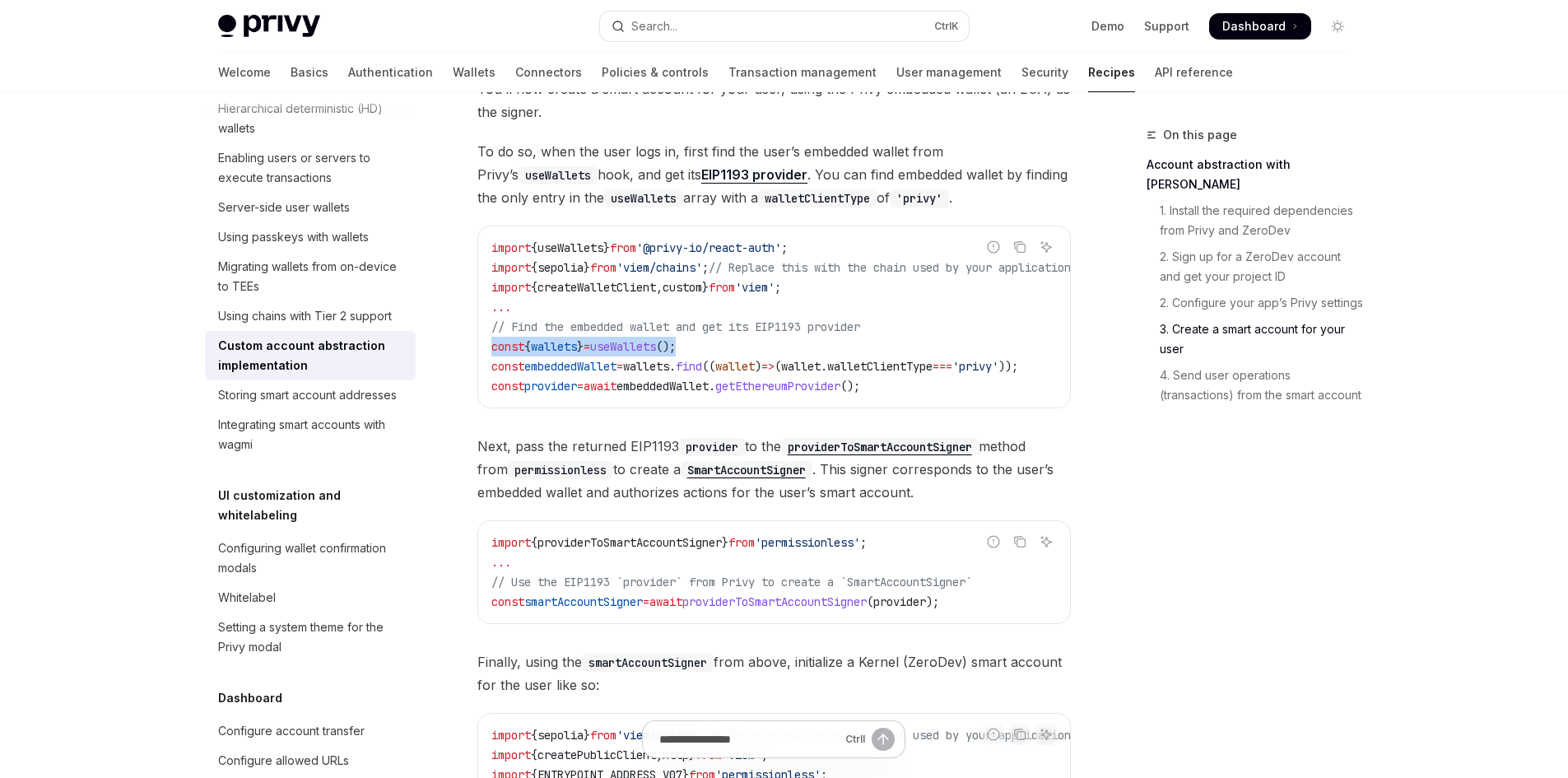
drag, startPoint x: 722, startPoint y: 357, endPoint x: 463, endPoint y: 358, distance: 259.0
click at [463, 358] on div "Wallet infrastructure Custom account abstraction implementation OpenAI Open in …" at bounding box center [620, 535] width 909 height 4054
click at [840, 394] on span "getEthereumProvider" at bounding box center [778, 386] width 125 height 15
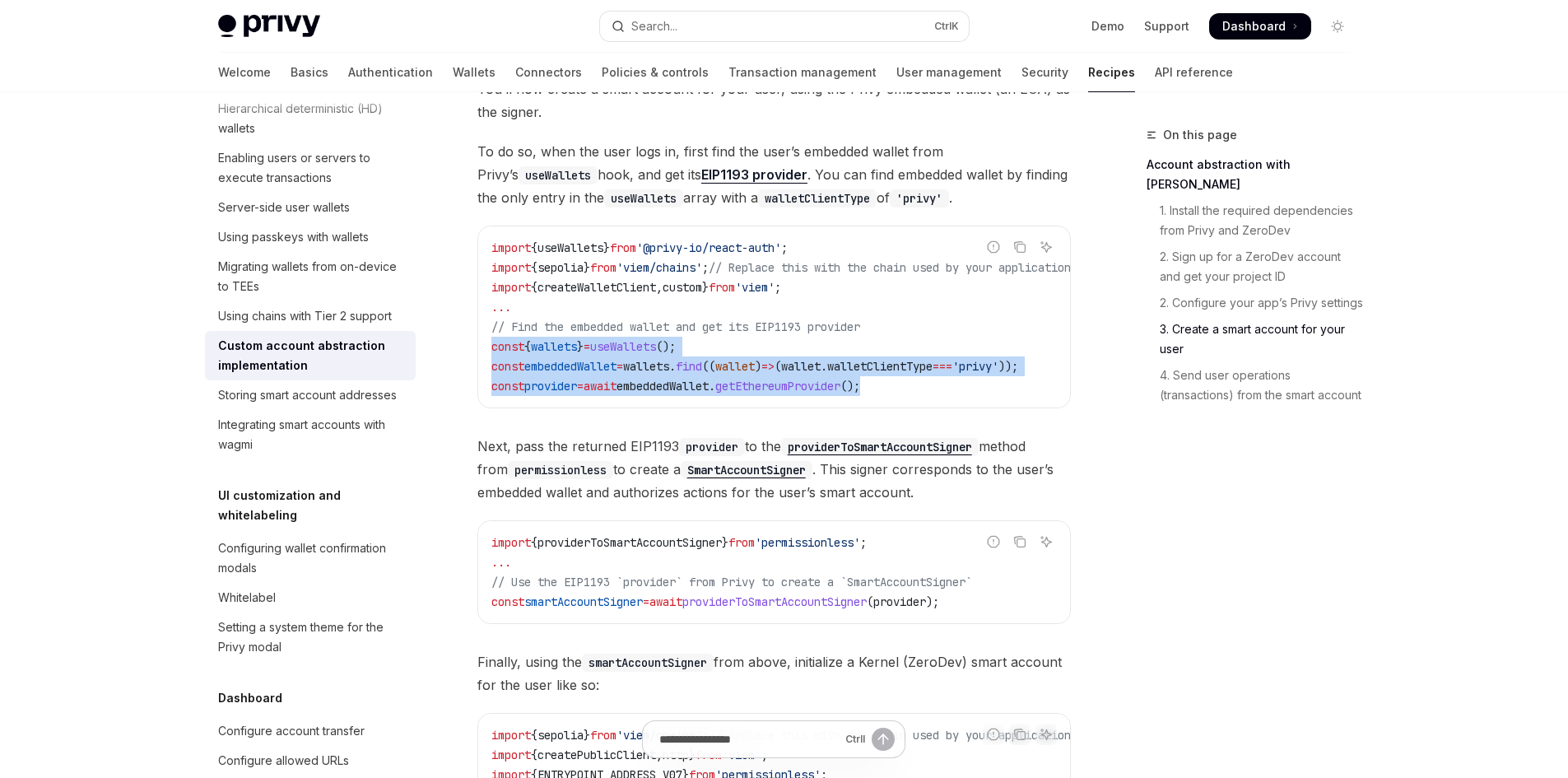
drag, startPoint x: 922, startPoint y: 394, endPoint x: 469, endPoint y: 358, distance: 454.4
click at [469, 358] on div "Wallet infrastructure Custom account abstraction implementation OpenAI Open in …" at bounding box center [620, 535] width 909 height 4054
copy code "const { wallets } = useWallets (); const embeddedWallet = wallets . find (( wal…"
click at [896, 361] on code "import { useWallets } from '@privy-io/react-auth' ; import { sepolia } from 'vi…" at bounding box center [801, 317] width 619 height 158
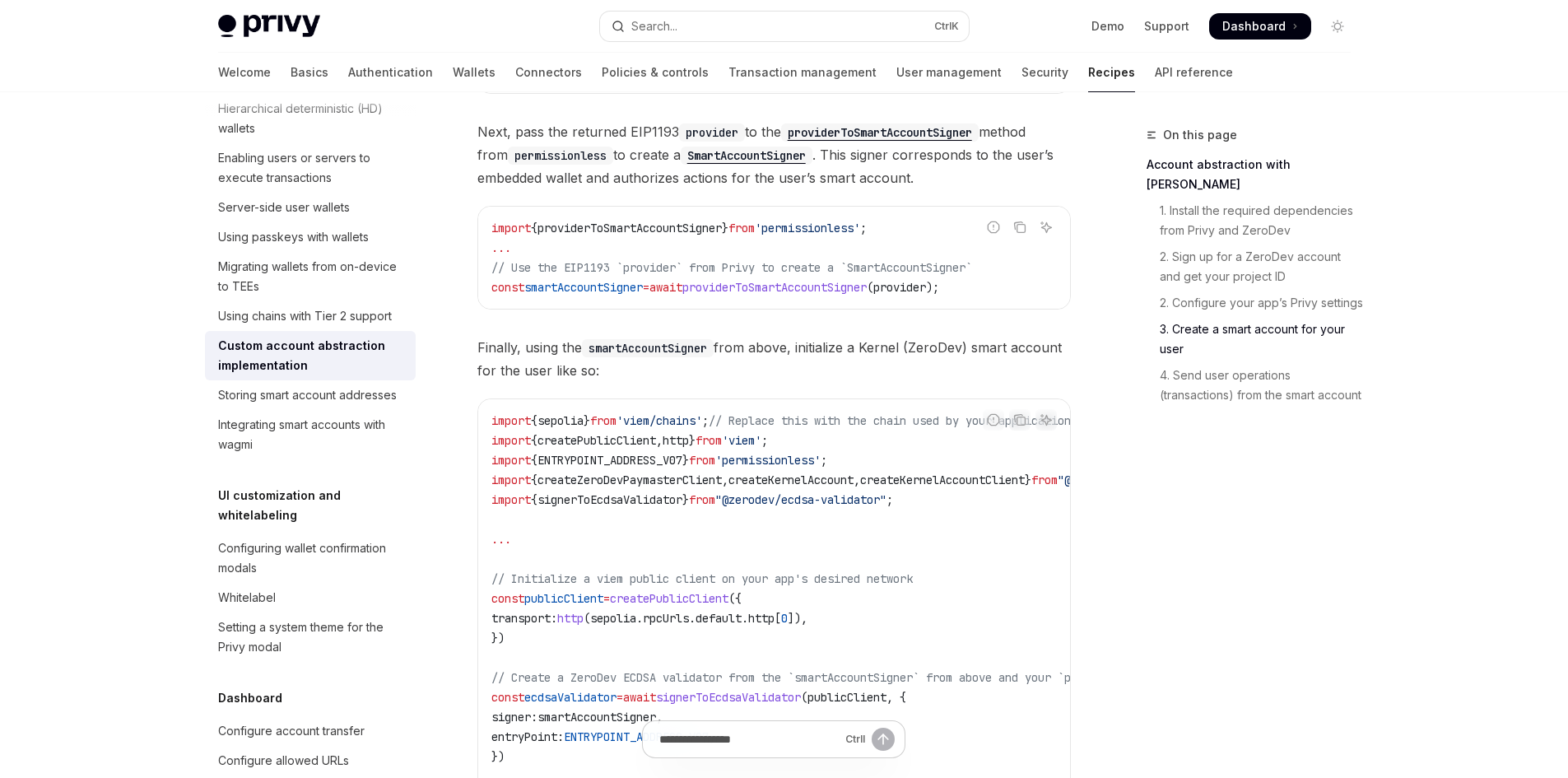
scroll to position [1931, 0]
drag, startPoint x: 999, startPoint y: 303, endPoint x: 472, endPoint y: 303, distance: 527.0
click at [472, 303] on div "Wallet infrastructure Custom account abstraction implementation OpenAI Open in …" at bounding box center [620, 221] width 909 height 4054
copy span "const smartAccountSigner = await providerToSmartAccountSigner ( provider );"
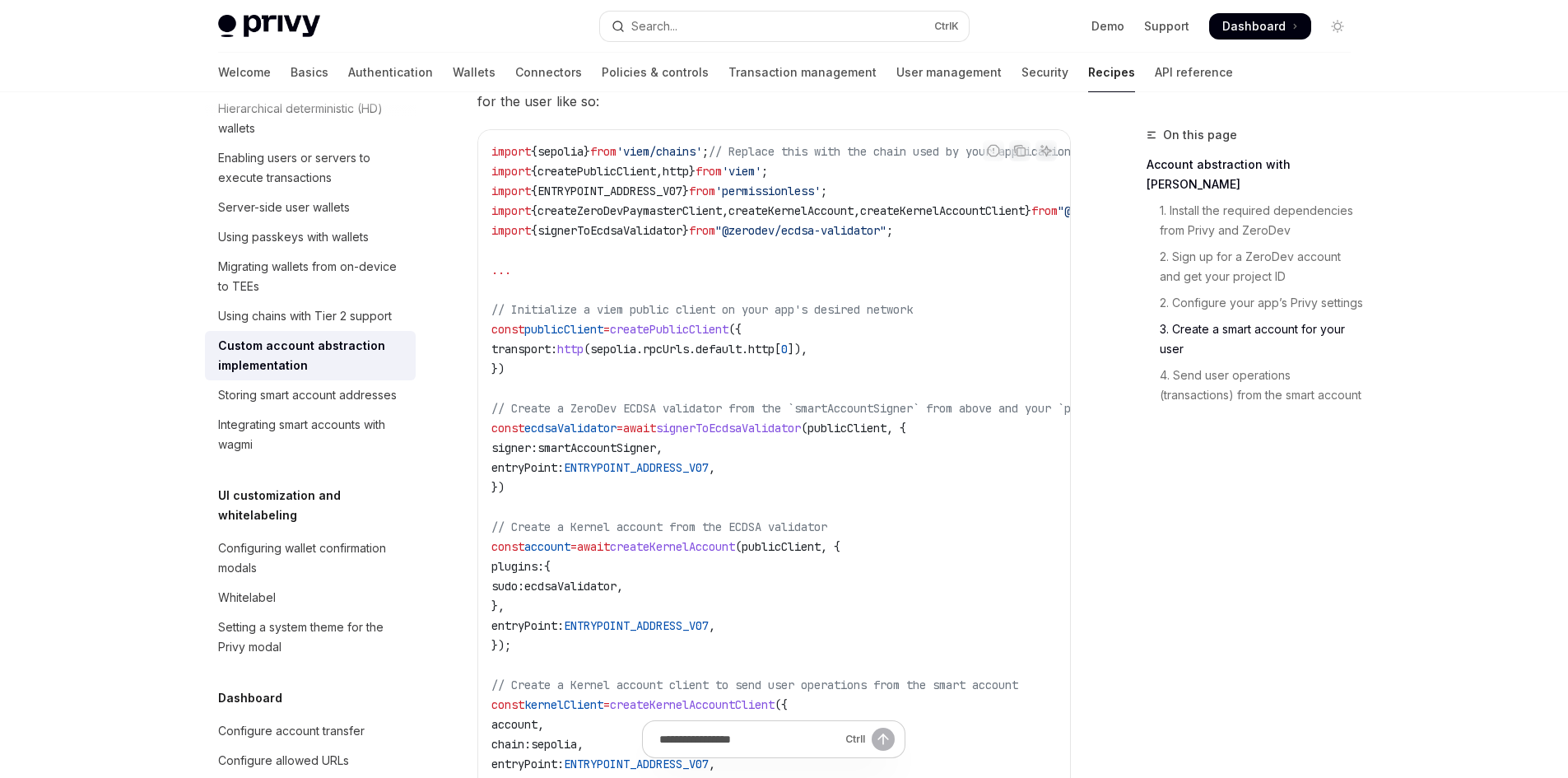
scroll to position [2202, 0]
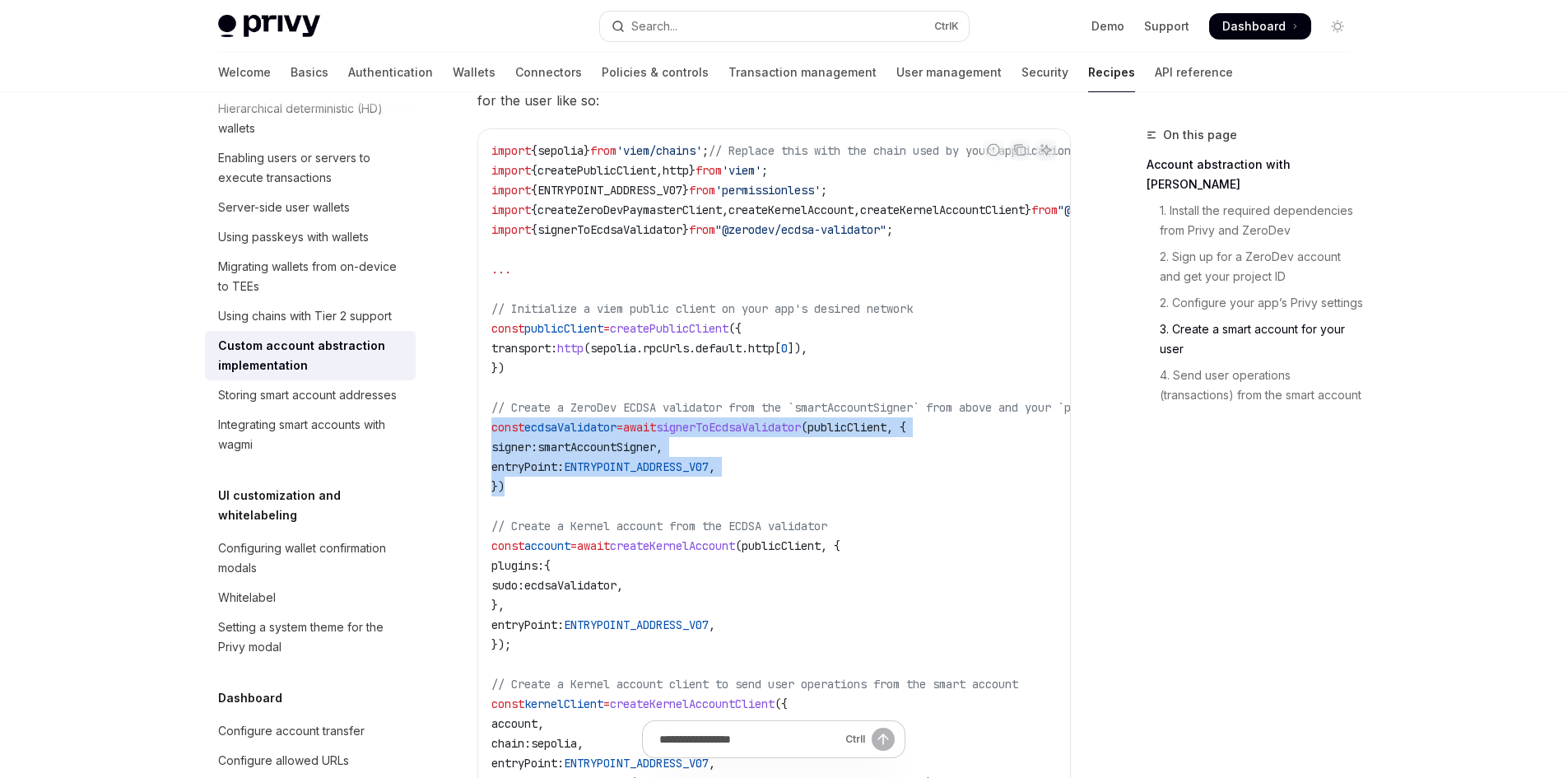
drag, startPoint x: 523, startPoint y: 499, endPoint x: 486, endPoint y: 445, distance: 65.5
click at [486, 445] on div "import { sepolia } from 'viem/chains' ; // Replace this with the chain used by …" at bounding box center [774, 604] width 592 height 952
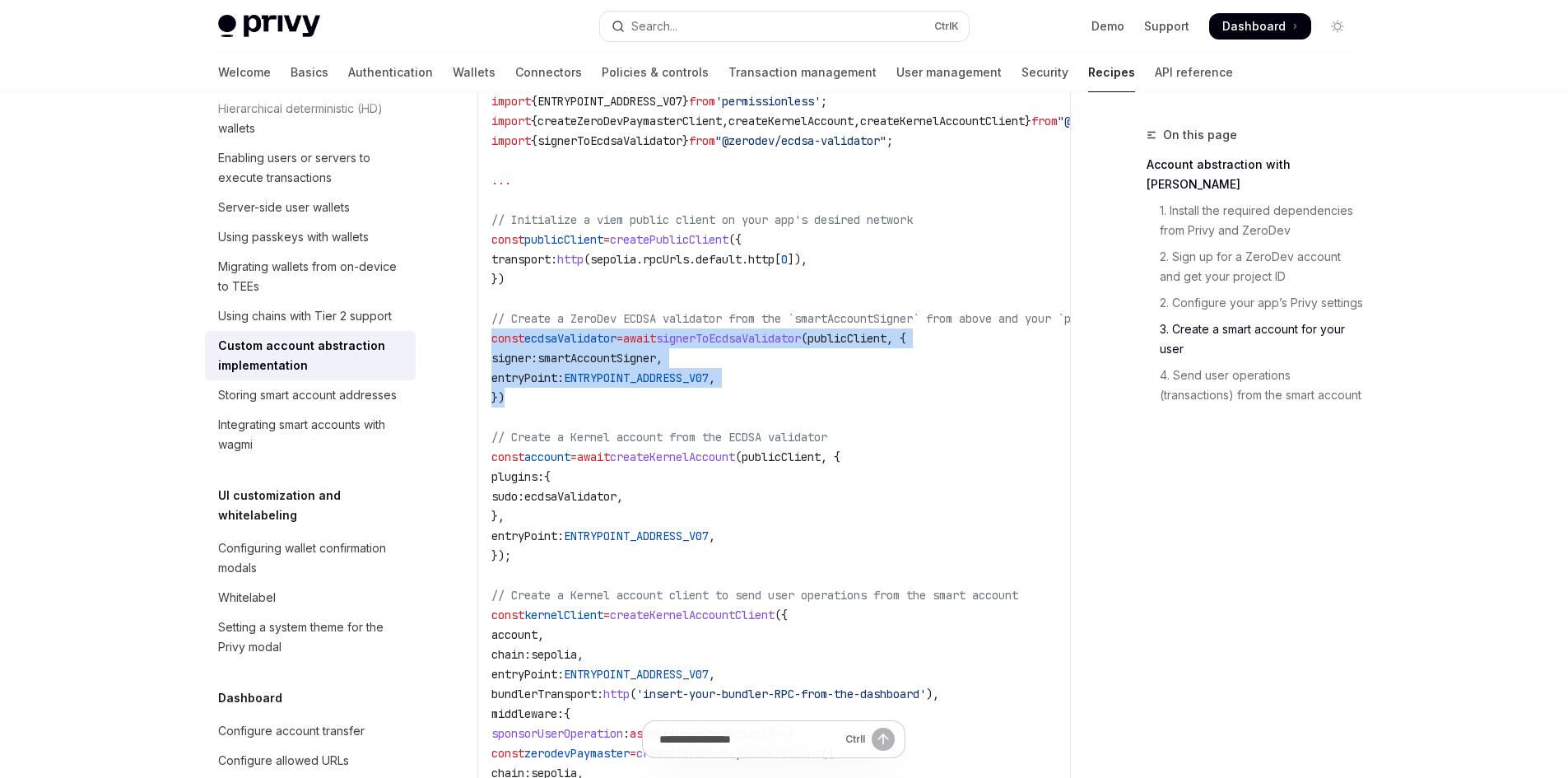
scroll to position [2292, 0]
copy code "const ecdsaValidator = await signerToEcdsaValidator ( publicClient , { signer: …"
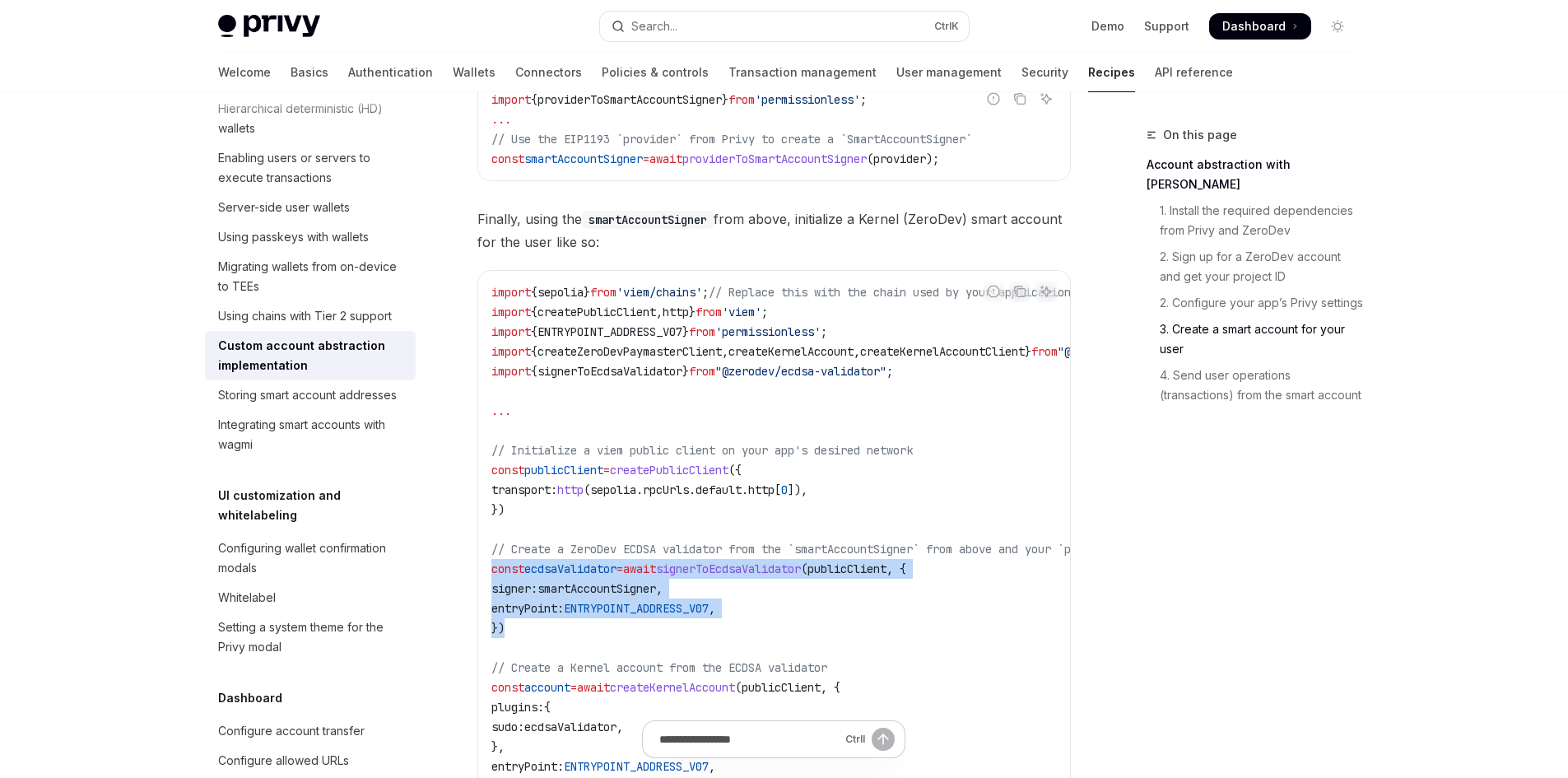
scroll to position [2049, 0]
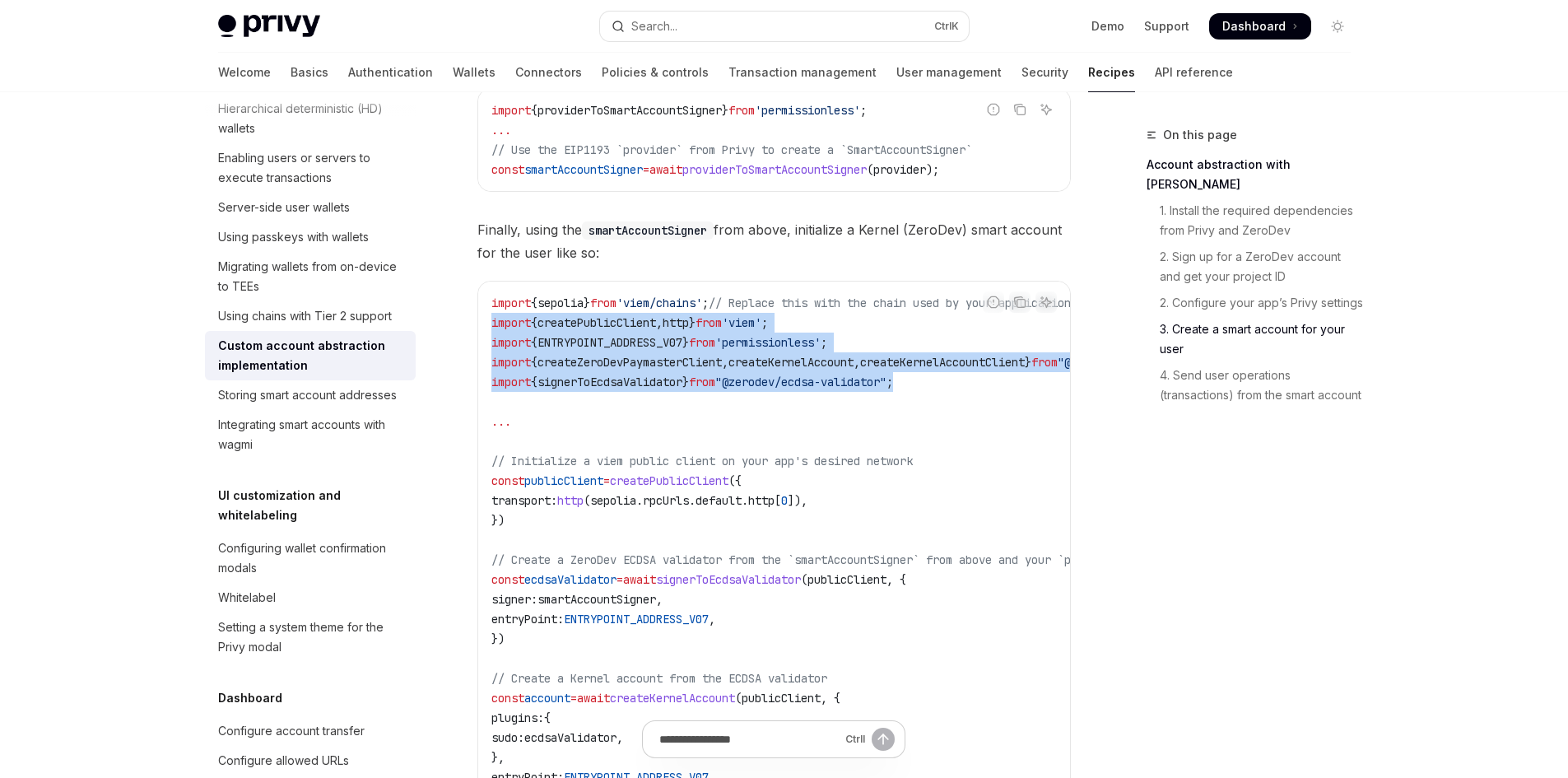
drag, startPoint x: 961, startPoint y: 389, endPoint x: 477, endPoint y: 339, distance: 486.6
click at [478, 339] on div "Report incorrect code Copy Ask AI import { sepolia } from 'viem/chains' ; // Re…" at bounding box center [774, 757] width 594 height 953
copy code "import { createPublicClient , http } from 'viem' ; import { ENTRYPOINT_ADDRESS_…"
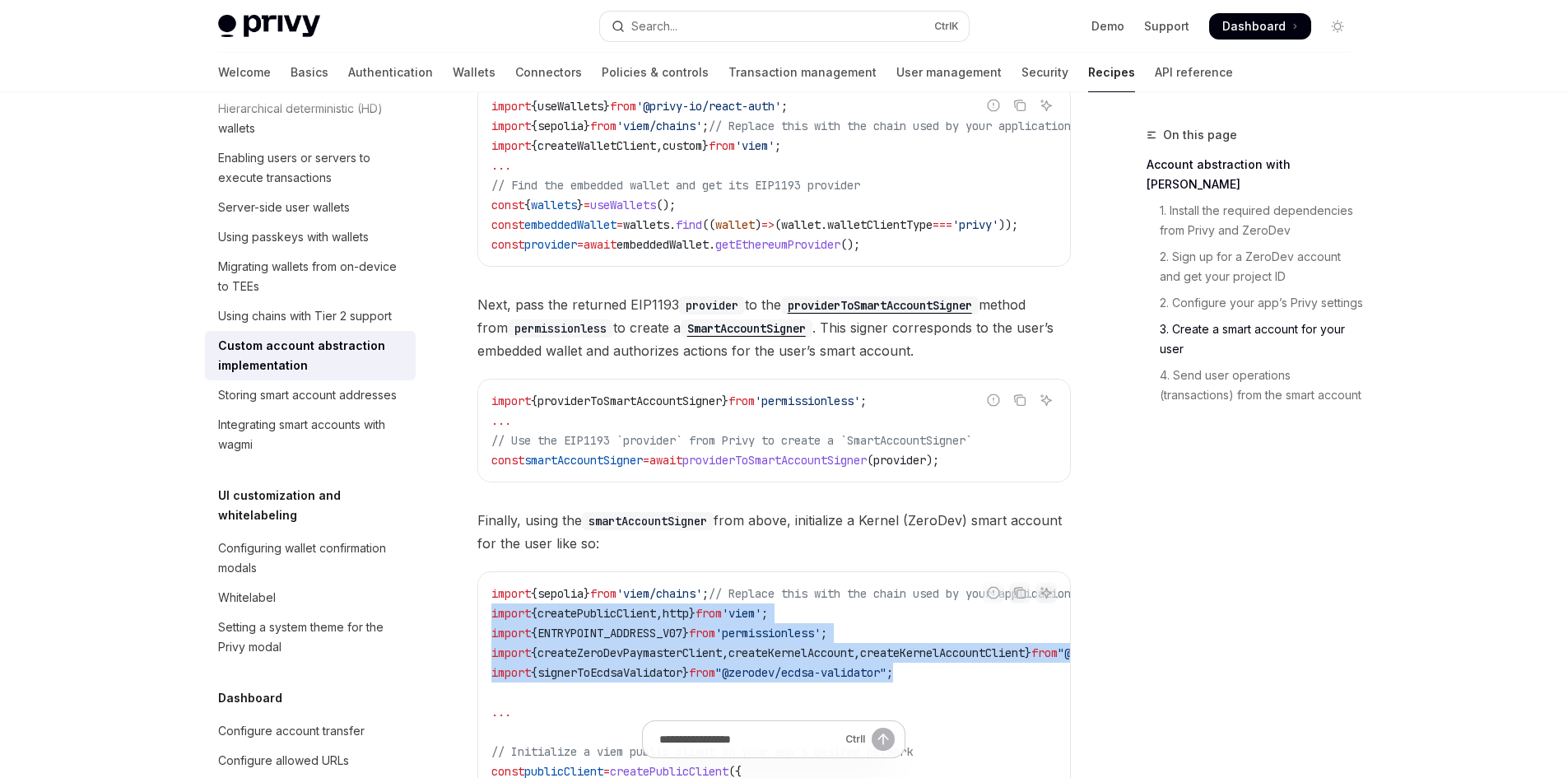
scroll to position [1760, 0]
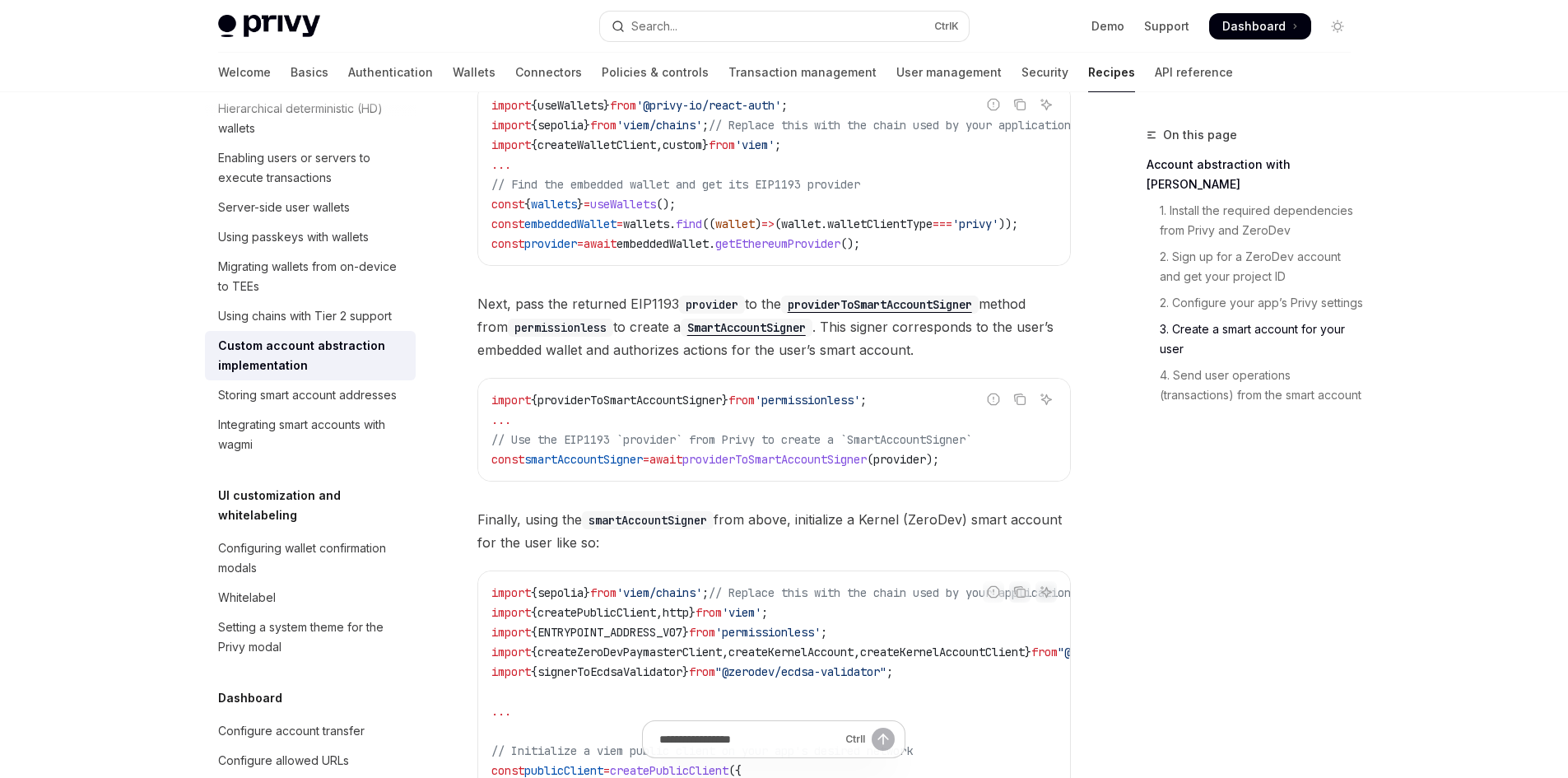
click at [715, 407] on span "providerToSmartAccountSigner" at bounding box center [629, 400] width 185 height 15
copy span "providerToSmartAccountSigner"
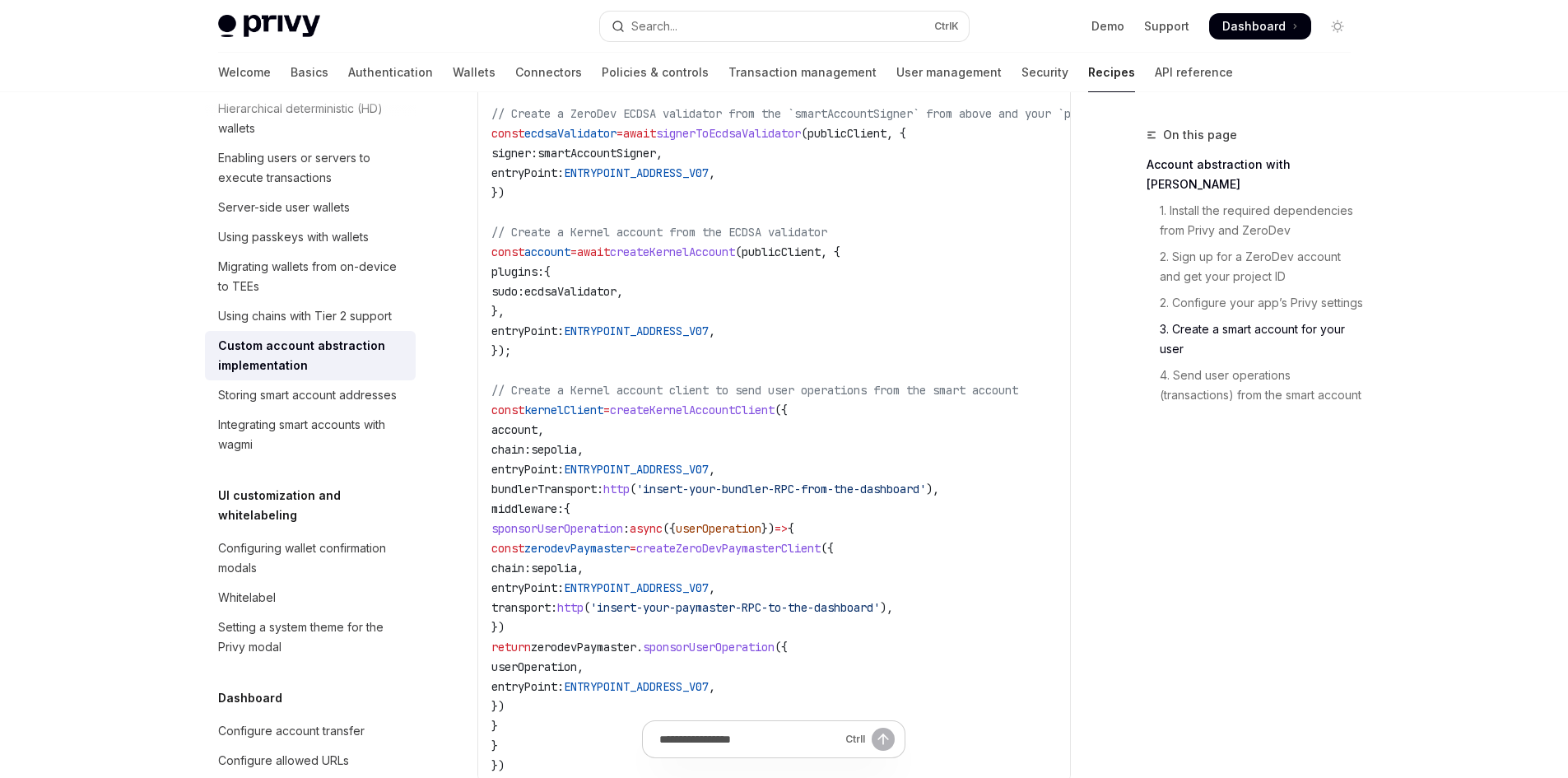
scroll to position [2496, 0]
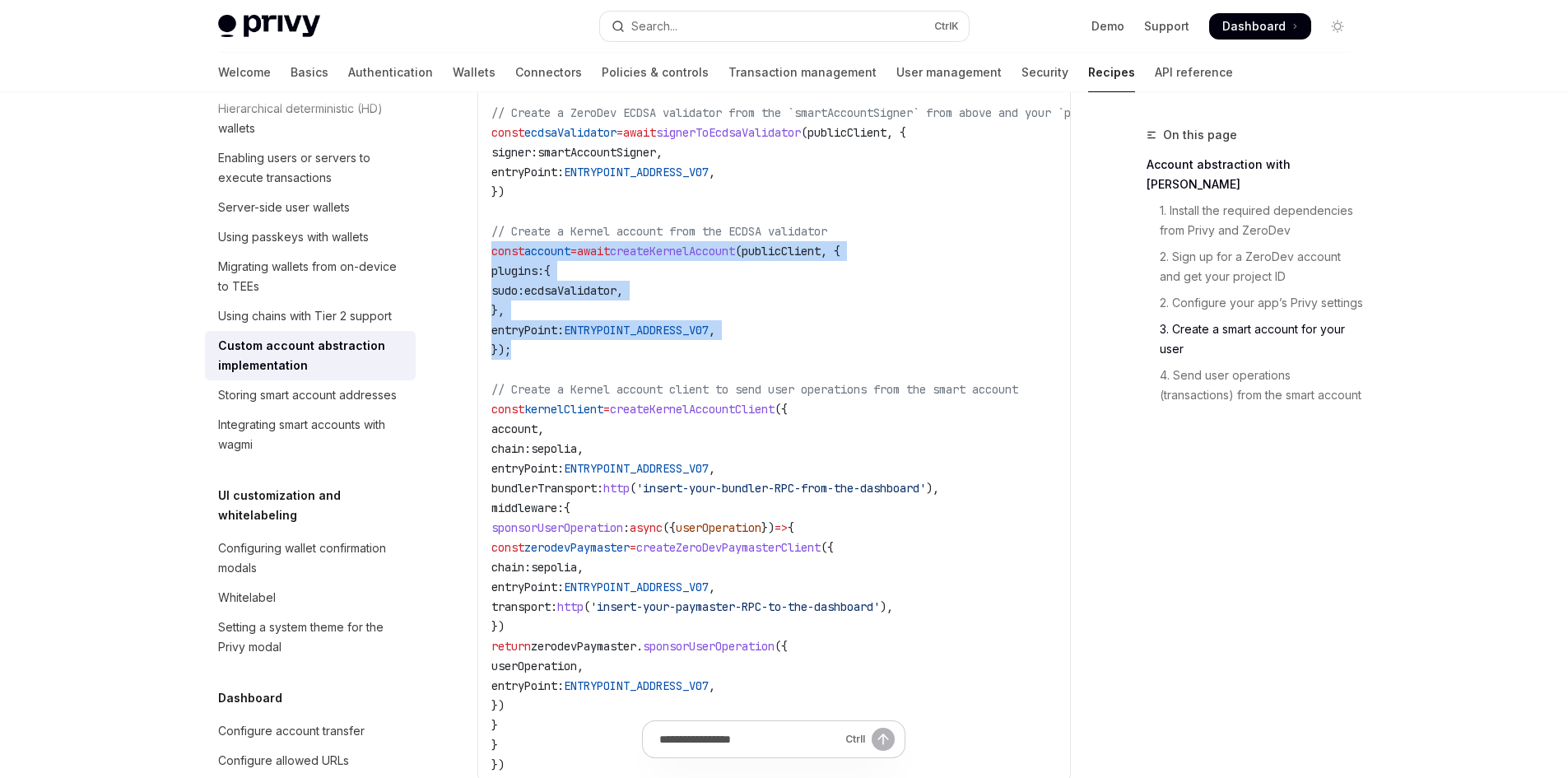
drag, startPoint x: 523, startPoint y: 365, endPoint x: 490, endPoint y: 270, distance: 100.6
click at [490, 270] on div "import { sepolia } from 'viem/chains' ; // Replace this with the chain used by …" at bounding box center [774, 309] width 592 height 952
copy code "const account = await createKernelAccount ( publicClient , { plugins: { sudo: e…"
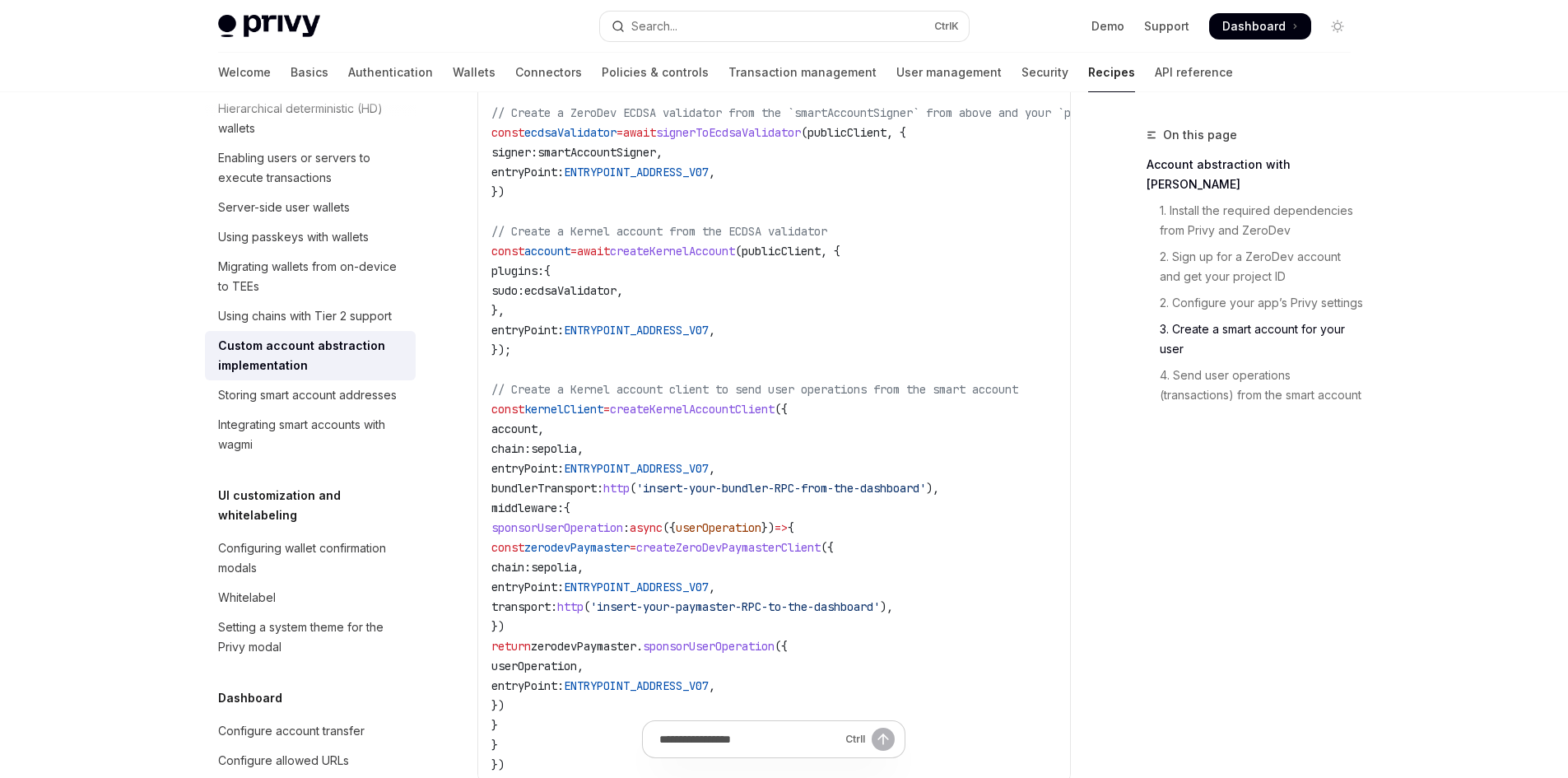
click at [747, 397] on span "// Create a Kernel account client to send user operations from the smart account" at bounding box center [754, 389] width 527 height 15
click at [772, 417] on span "createKernelAccountClient" at bounding box center [692, 408] width 165 height 15
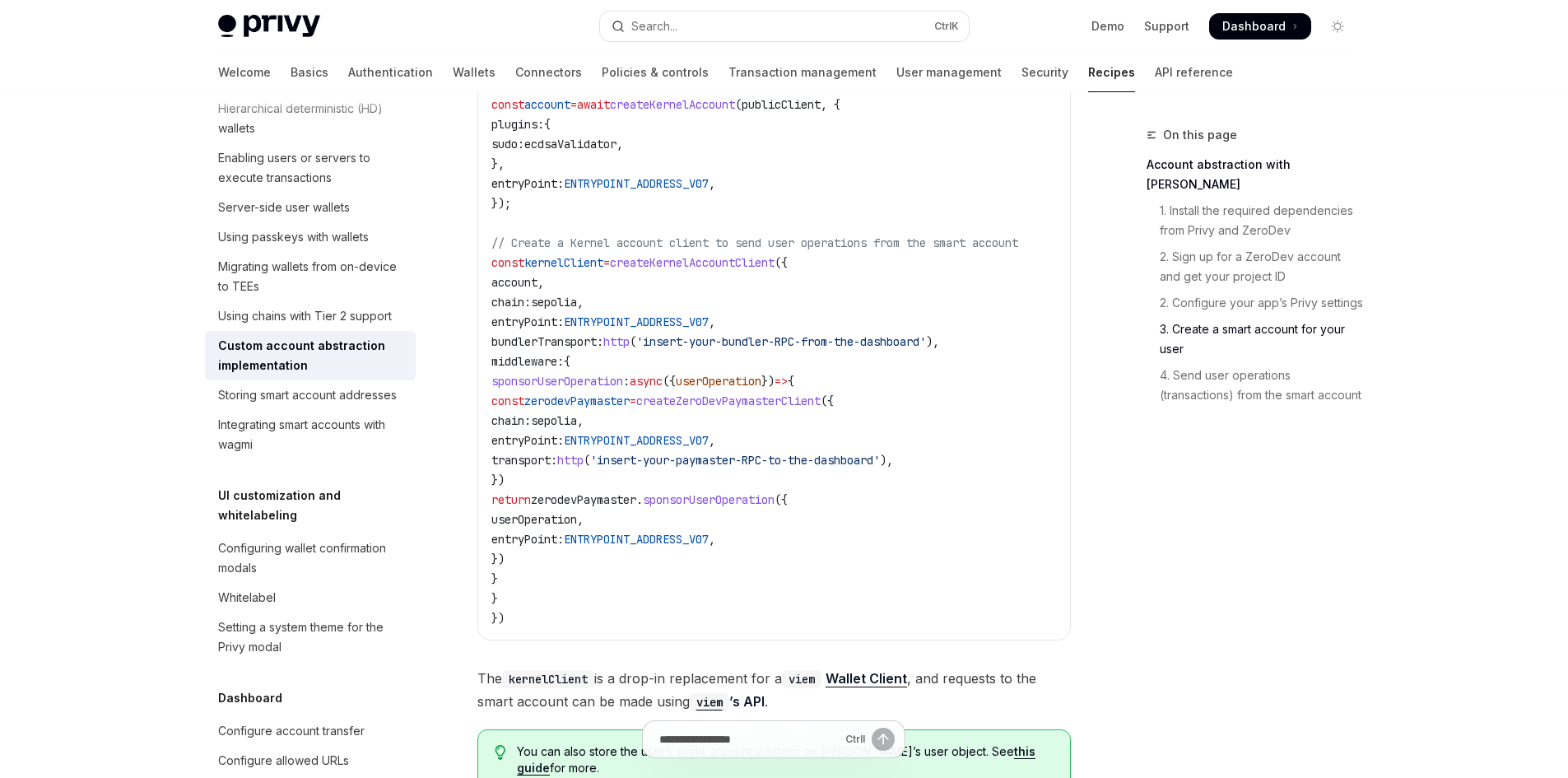
scroll to position [2665, 0]
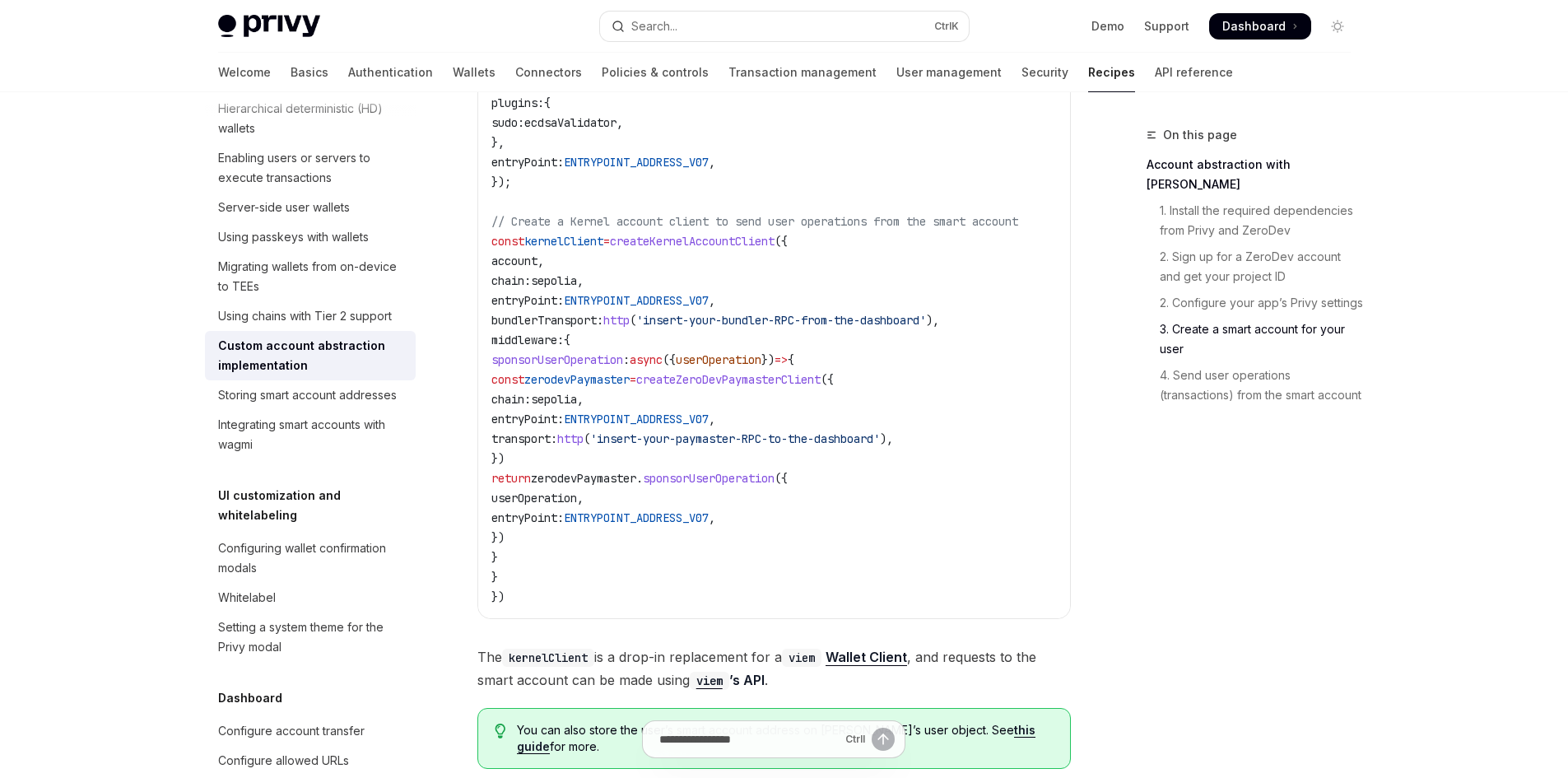
drag, startPoint x: 526, startPoint y: 611, endPoint x: 467, endPoint y: 256, distance: 359.9
copy code "const kernelClient = createKernelAccountClient ({ account , chain: sepolia , en…"
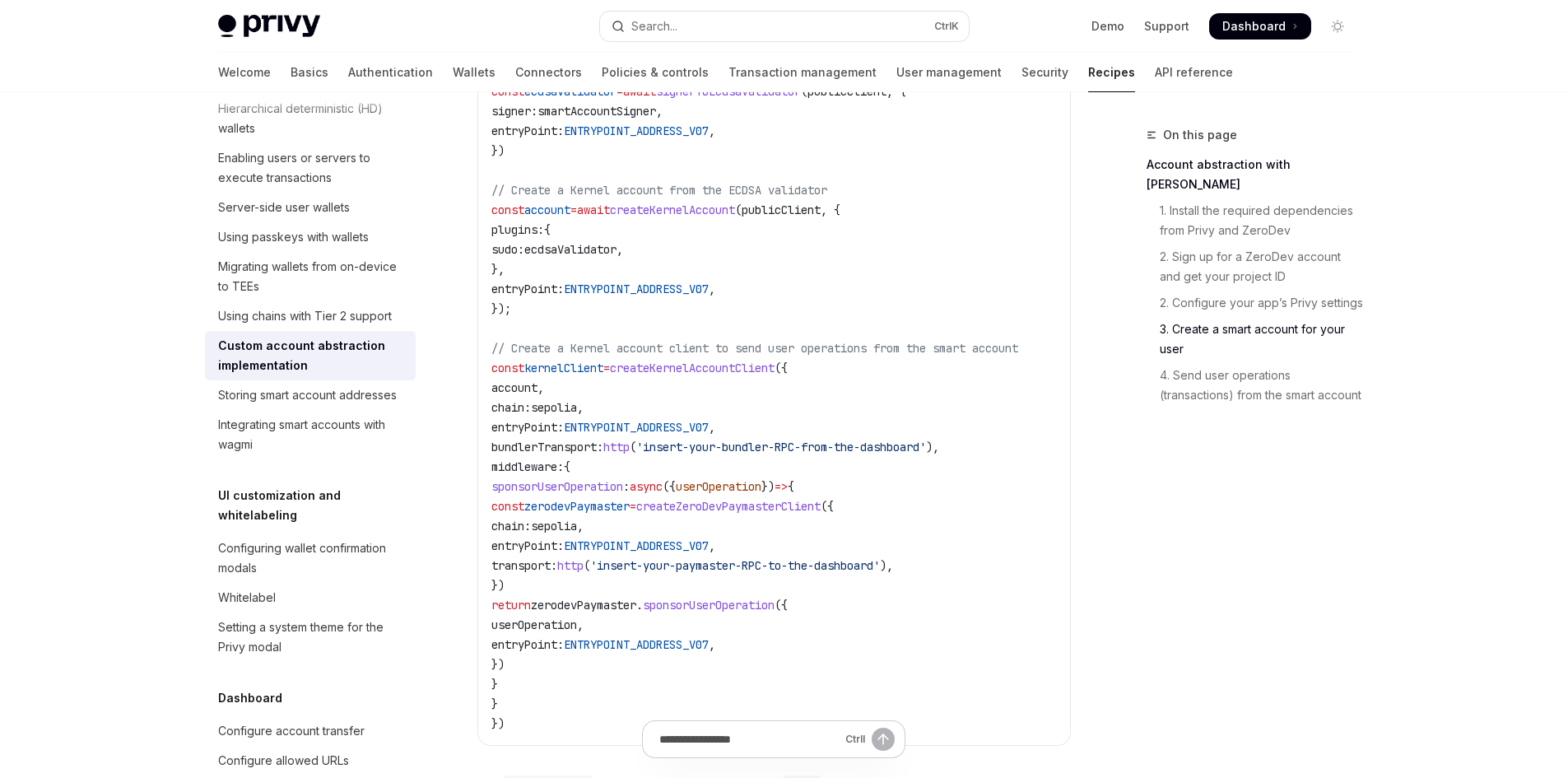
scroll to position [2537, 0]
click at [795, 471] on code "import { sepolia } from 'viem/chains' ; // Replace this with the chain used by …" at bounding box center [844, 270] width 705 height 928
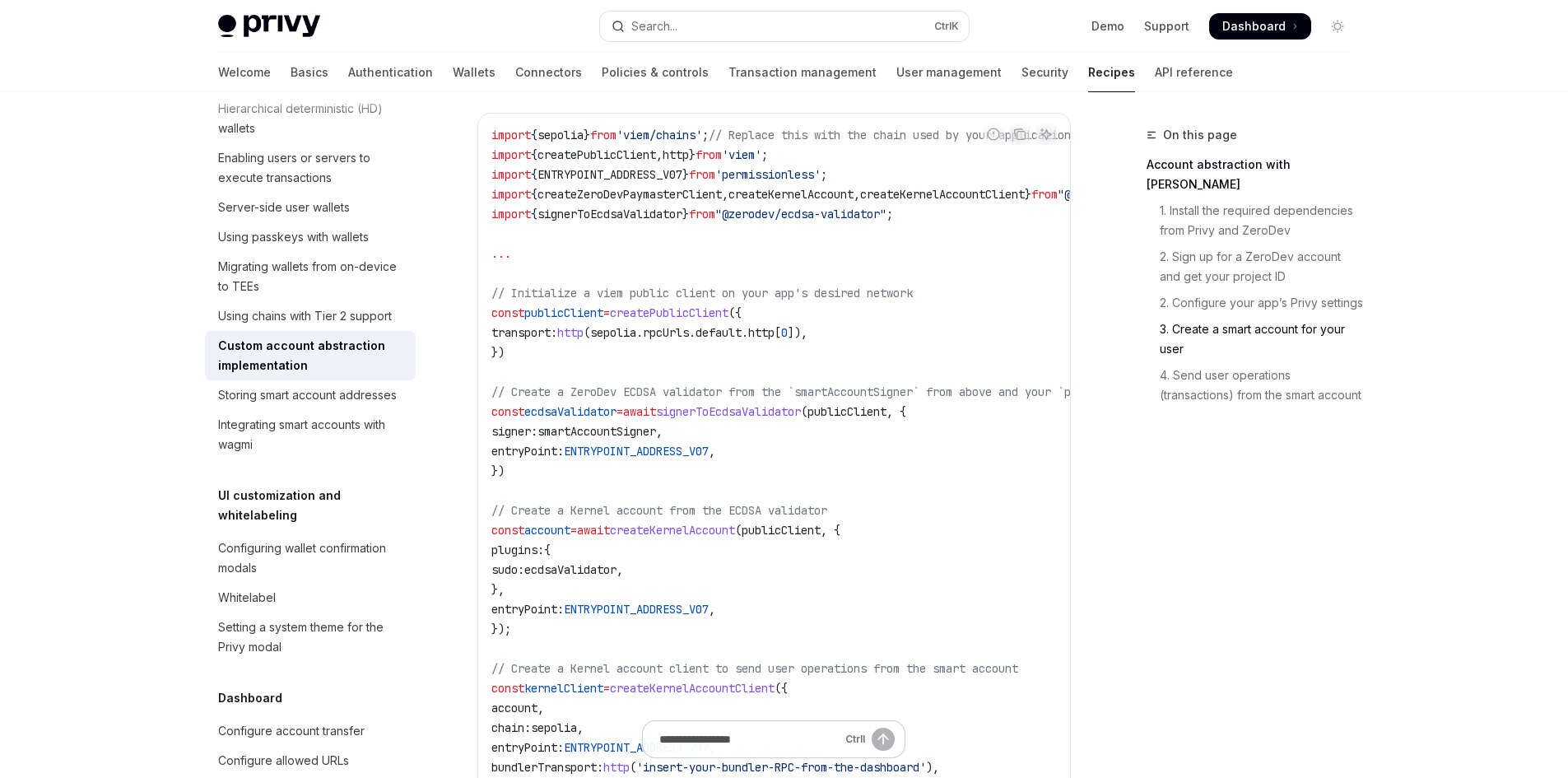
scroll to position [2216, 0]
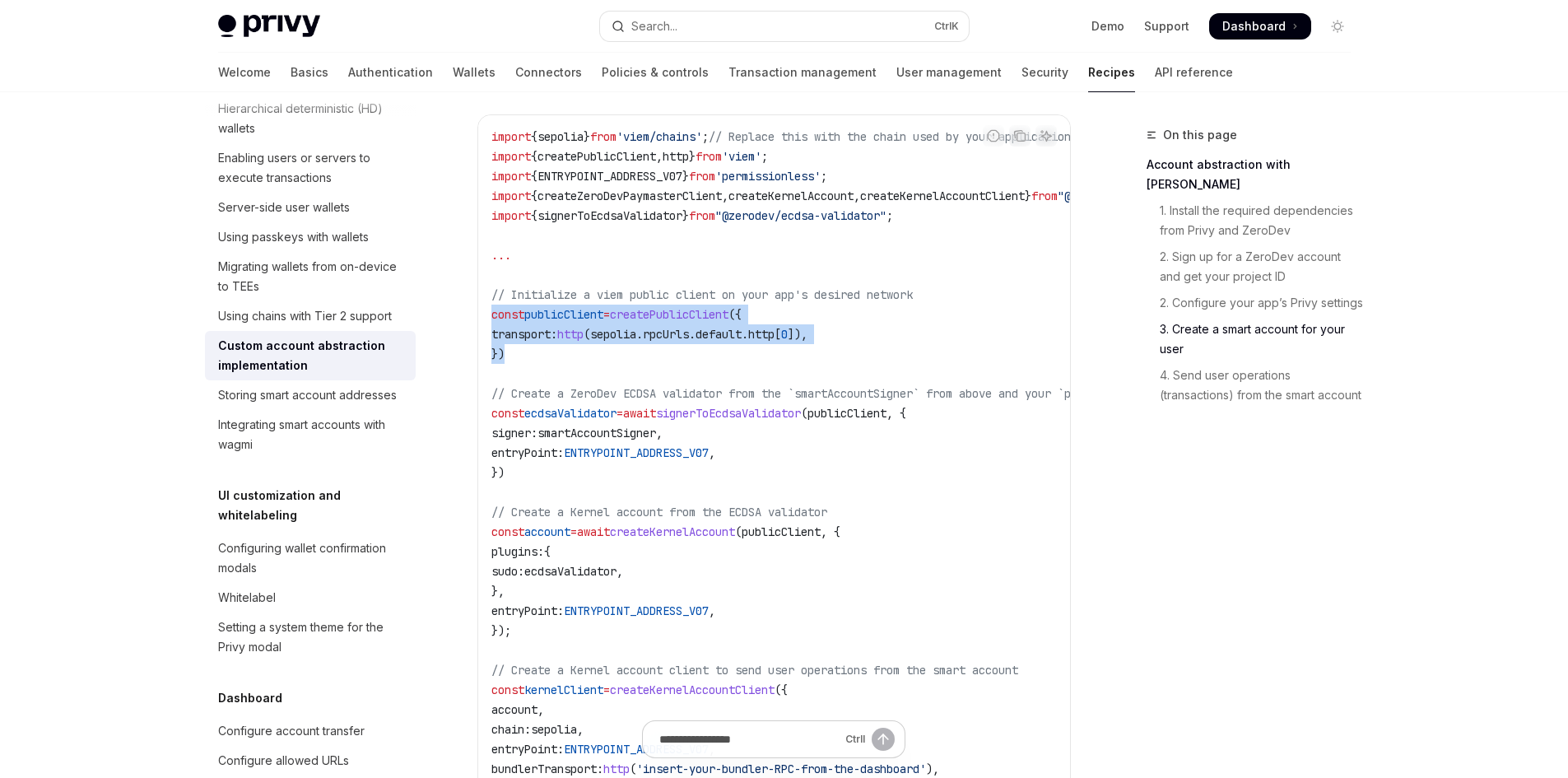
drag, startPoint x: 510, startPoint y: 367, endPoint x: 460, endPoint y: 335, distance: 59.4
copy code "const publicClient = createPublicClient ({ transport: http ( sepolia . rpcUrls …"
